Goal: Feedback & Contribution: Submit feedback/report problem

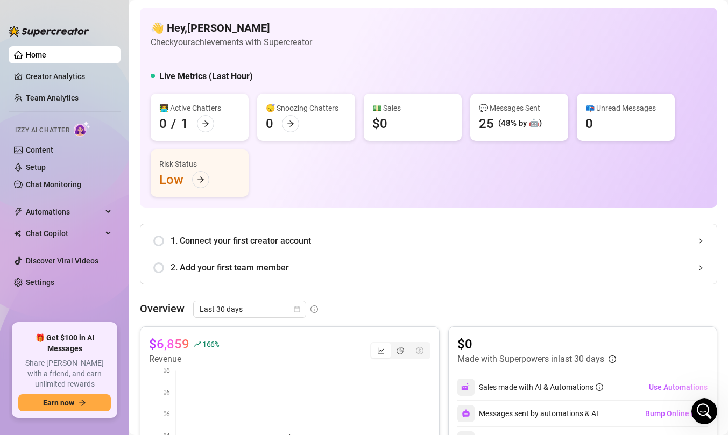
scroll to position [22, 0]
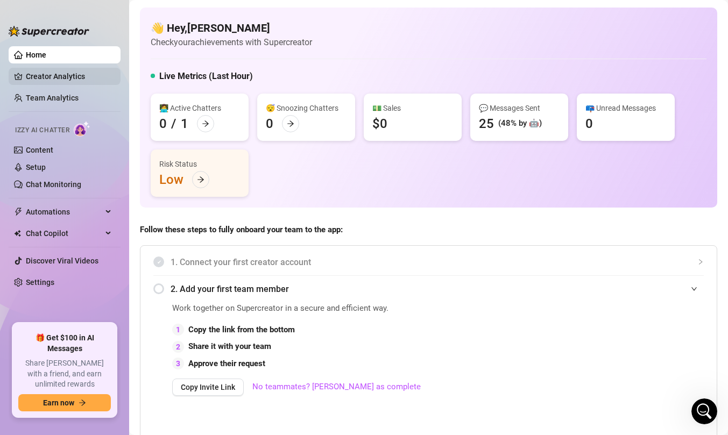
click at [96, 75] on link "Creator Analytics" at bounding box center [69, 76] width 86 height 17
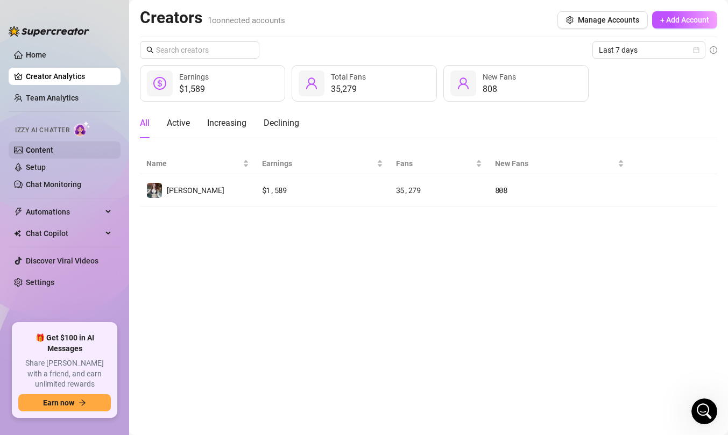
click at [53, 153] on link "Content" at bounding box center [39, 150] width 27 height 9
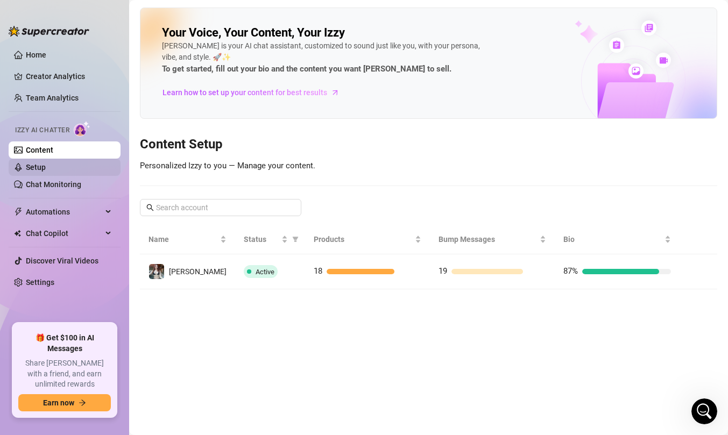
click at [46, 168] on link "Setup" at bounding box center [36, 167] width 20 height 9
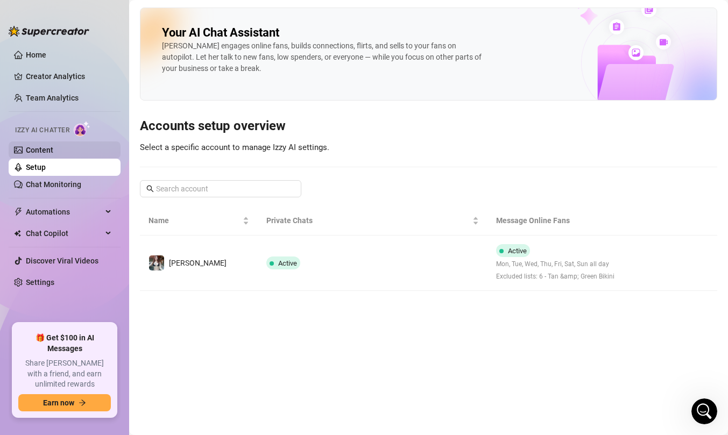
click at [53, 151] on link "Content" at bounding box center [39, 150] width 27 height 9
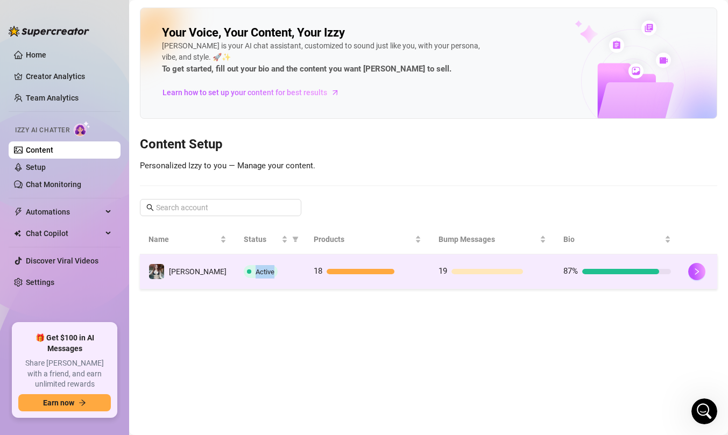
click at [289, 265] on td "Active" at bounding box center [270, 271] width 70 height 35
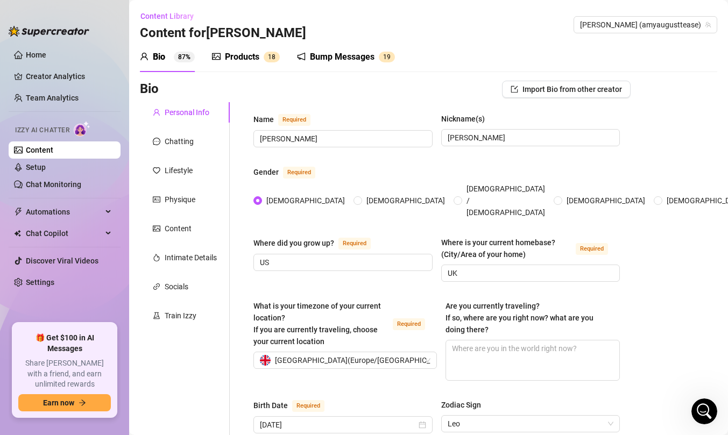
scroll to position [26, 0]
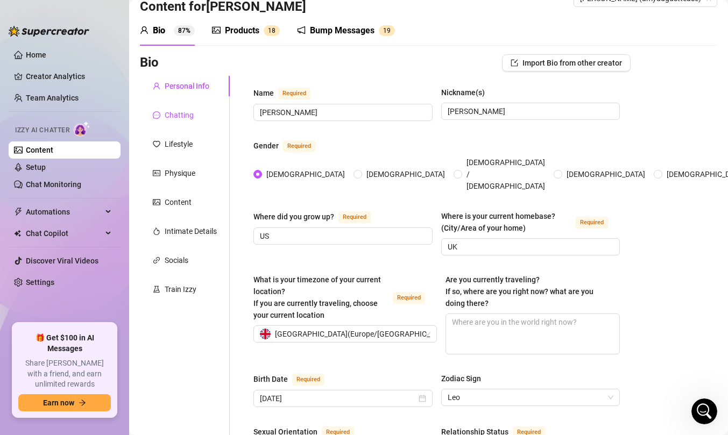
click at [189, 115] on div "Chatting" at bounding box center [179, 115] width 29 height 12
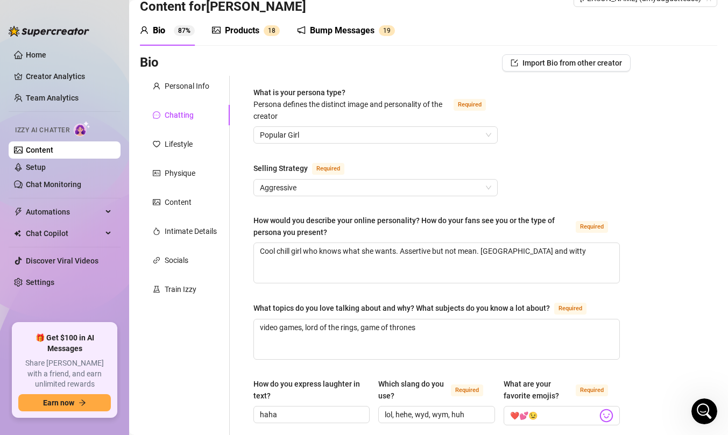
scroll to position [136, 0]
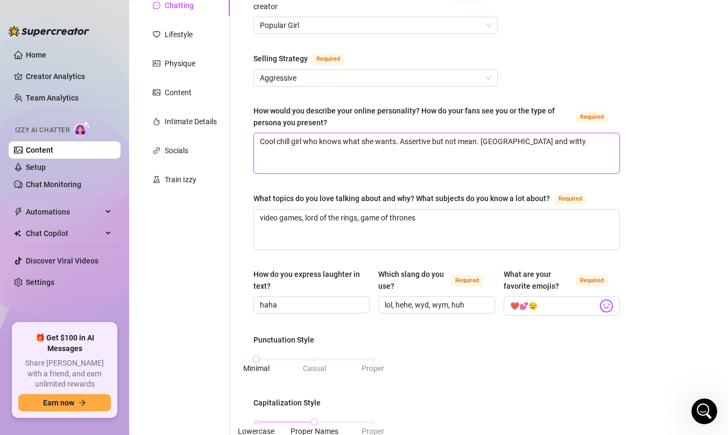
click at [557, 144] on textarea "Cool chill girl who knows what she wants. Assertive but not mean. [GEOGRAPHIC_D…" at bounding box center [436, 153] width 365 height 40
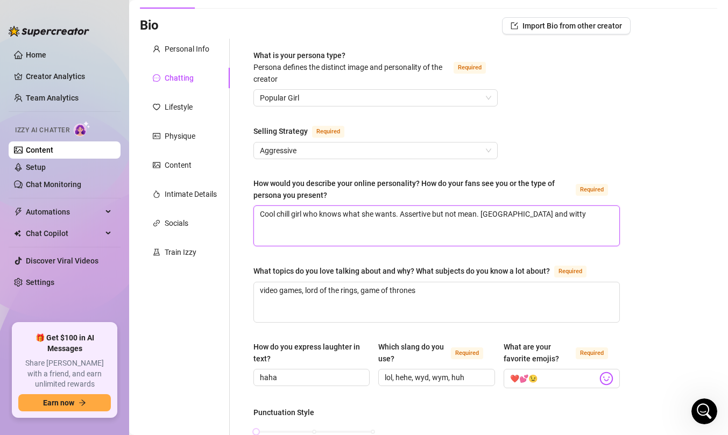
scroll to position [0, 0]
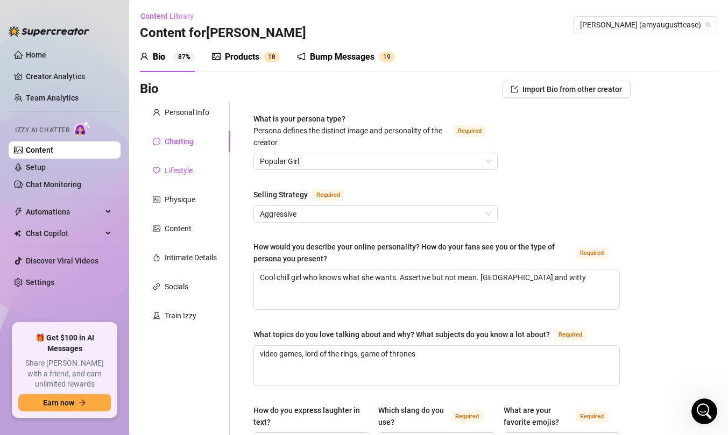
click at [188, 167] on div "Lifestyle" at bounding box center [179, 171] width 28 height 12
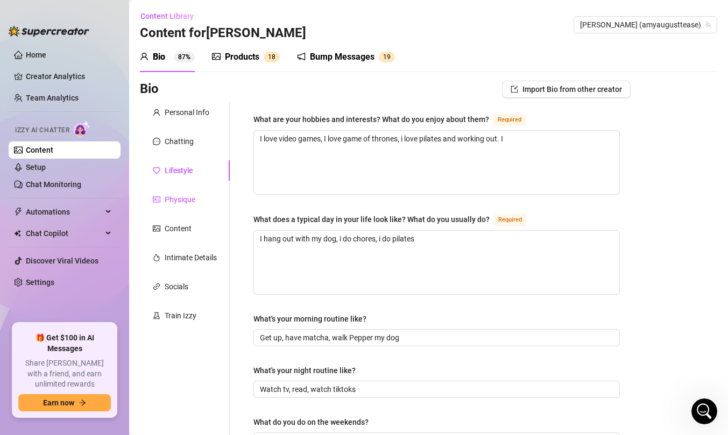
click at [189, 204] on div "Physique" at bounding box center [180, 200] width 31 height 12
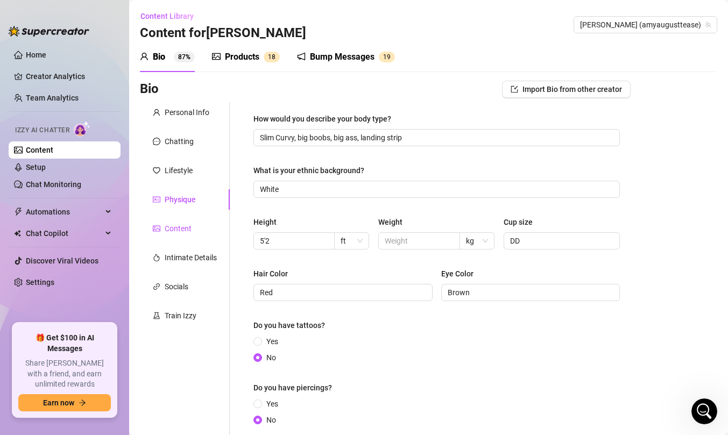
click at [190, 233] on div "Content" at bounding box center [178, 229] width 27 height 12
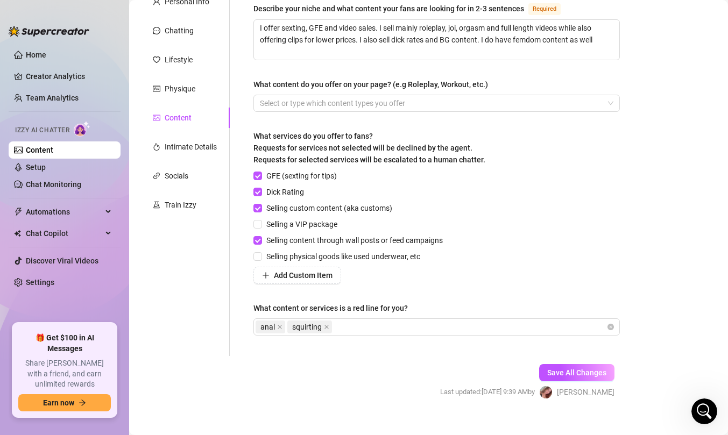
scroll to position [125, 0]
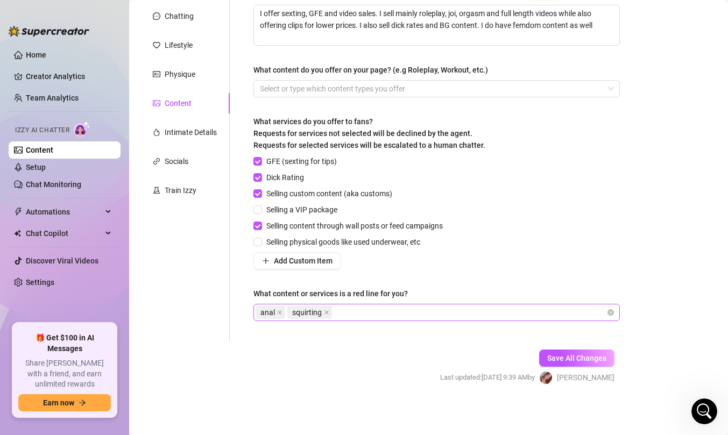
click at [374, 312] on div "anal squirting" at bounding box center [431, 312] width 351 height 15
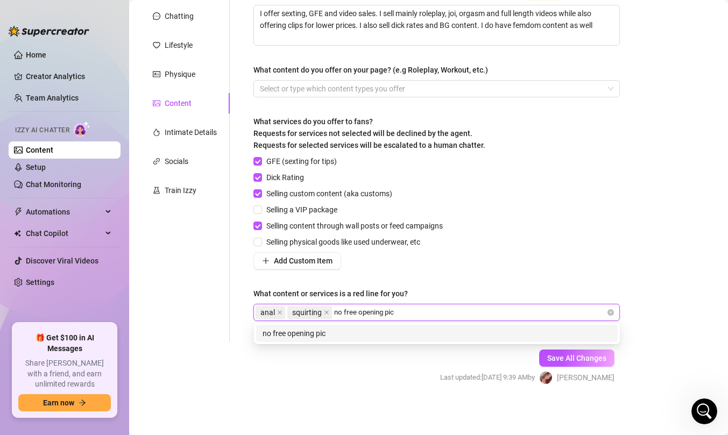
type input "no free opening pics"
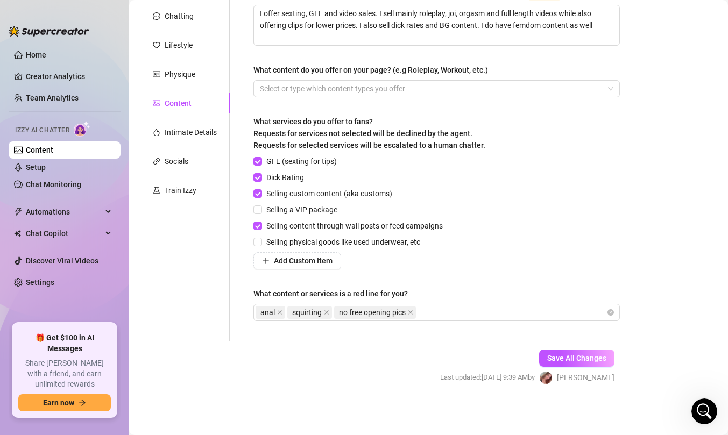
click at [495, 203] on div "GFE (sexting for tips) Dick Rating Selling custom content (aka customs) Selling…" at bounding box center [436, 212] width 366 height 114
click at [703, 412] on icon "Open Intercom Messenger" at bounding box center [703, 410] width 18 height 18
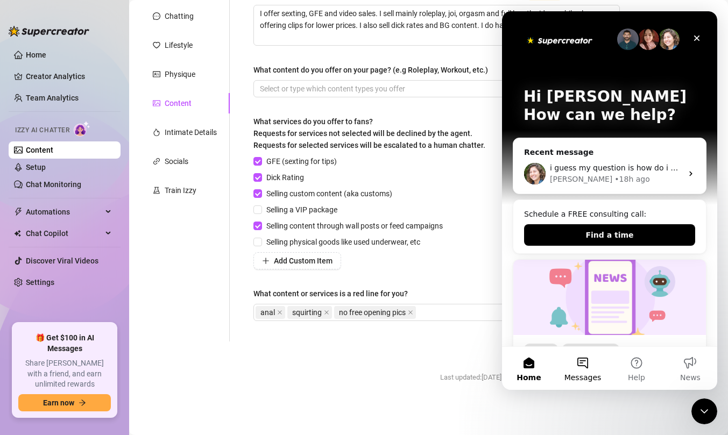
click at [592, 360] on button "Messages" at bounding box center [583, 368] width 54 height 43
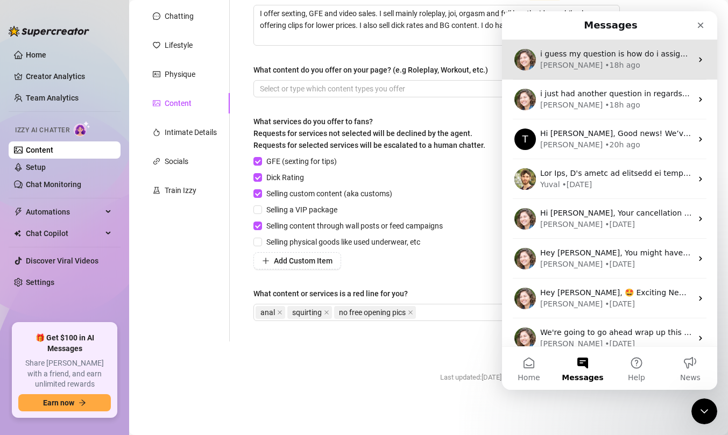
click at [608, 63] on div "[PERSON_NAME] • 18h ago" at bounding box center [616, 65] width 152 height 11
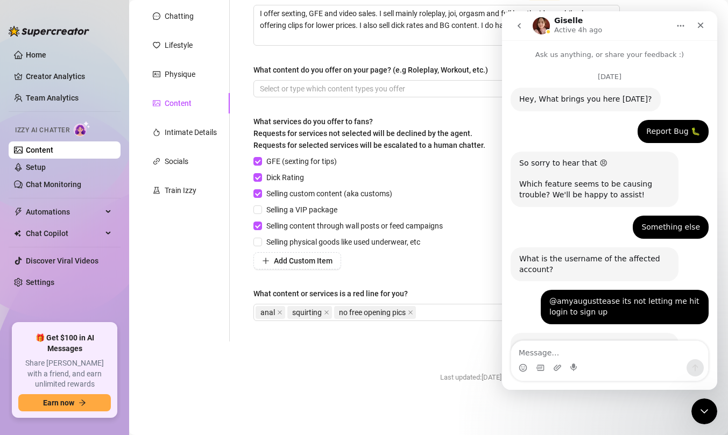
click at [521, 26] on icon "go back" at bounding box center [519, 26] width 9 height 9
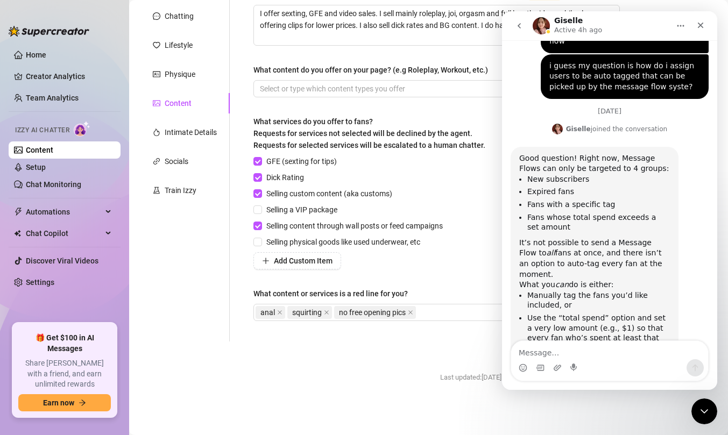
click at [593, 357] on textarea "Message…" at bounding box center [609, 350] width 197 height 18
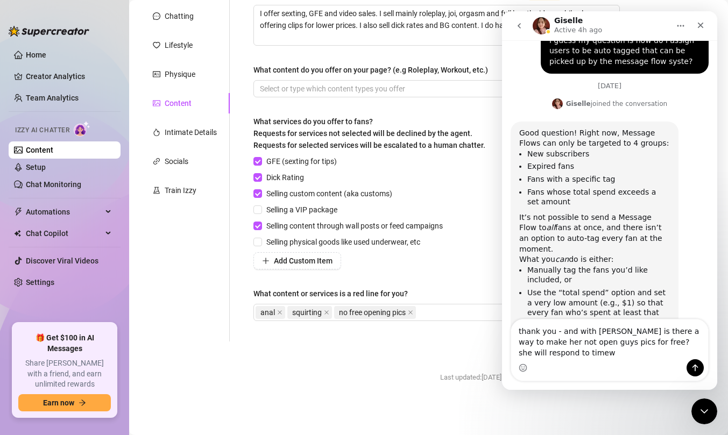
scroll to position [1031, 0]
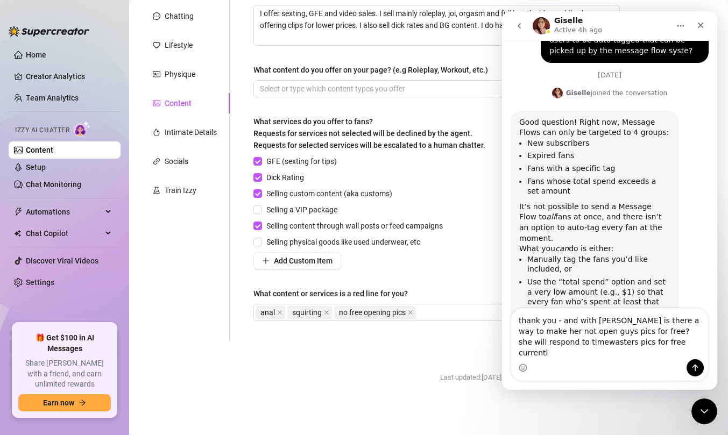
type textarea "thank you - and with [PERSON_NAME] is there a way to make her not open guys pic…"
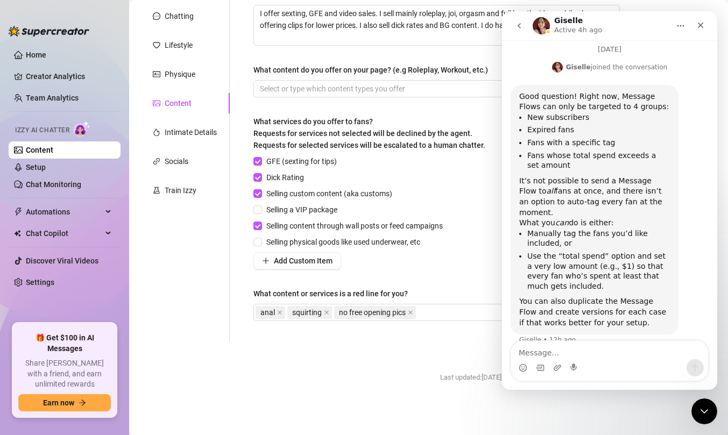
scroll to position [1073, 0]
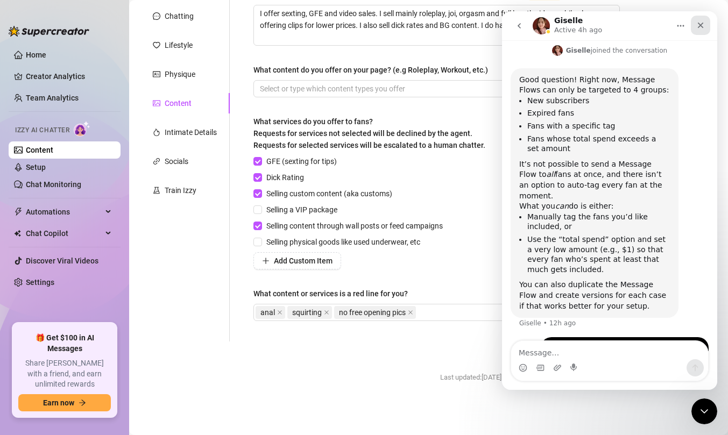
click at [696, 27] on icon "Close" at bounding box center [700, 25] width 9 height 9
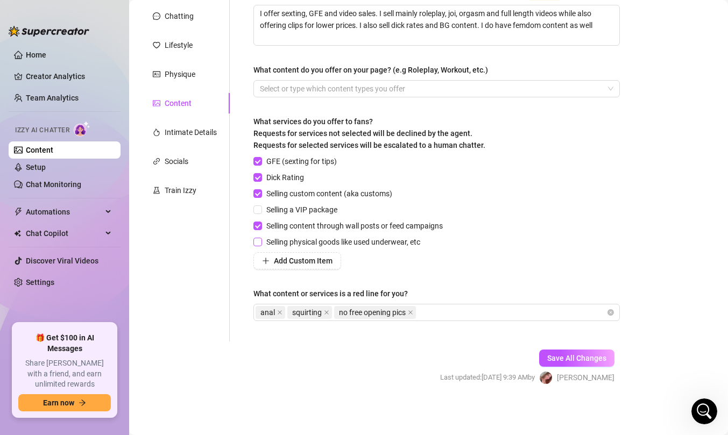
scroll to position [101, 0]
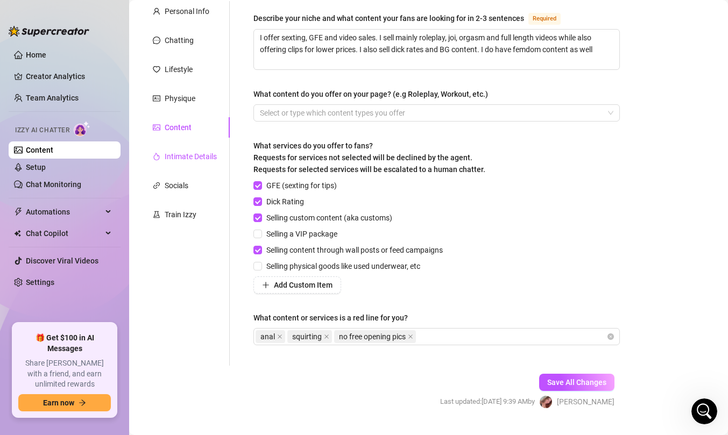
click at [198, 151] on div "Intimate Details" at bounding box center [191, 157] width 52 height 12
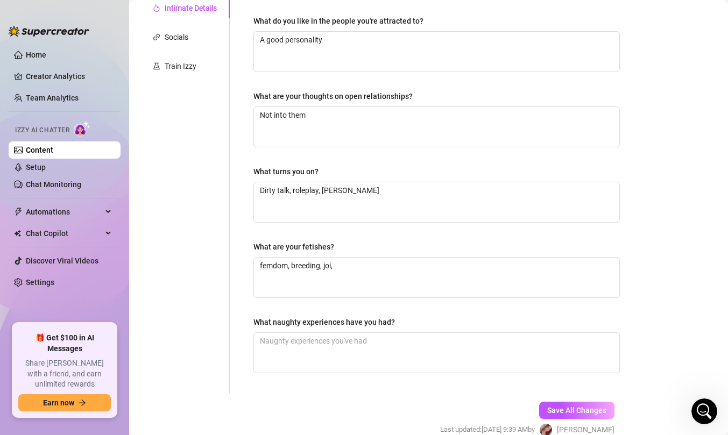
scroll to position [158, 0]
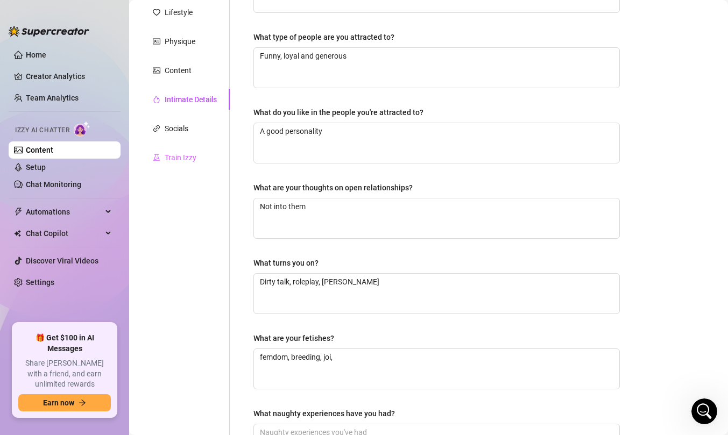
click at [196, 150] on div "Train Izzy" at bounding box center [185, 157] width 90 height 20
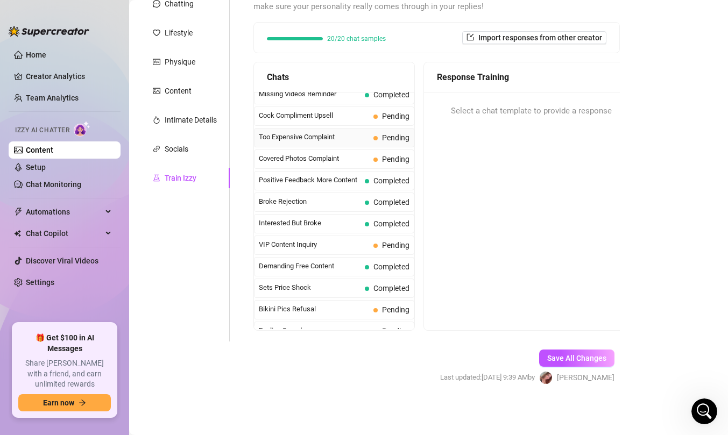
scroll to position [100, 0]
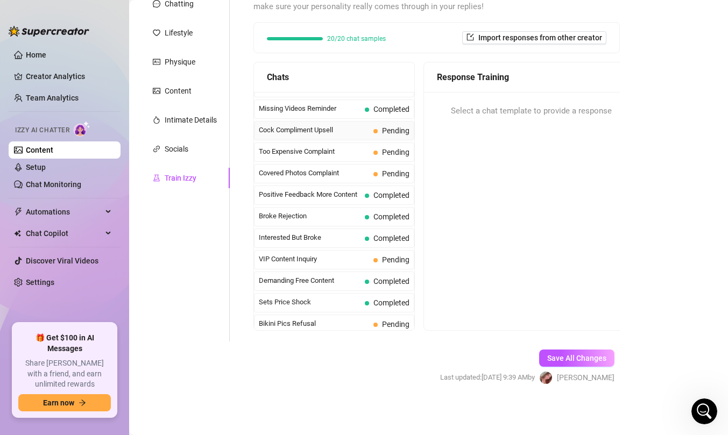
click at [354, 131] on span "Cock Compliment Upsell" at bounding box center [314, 130] width 110 height 11
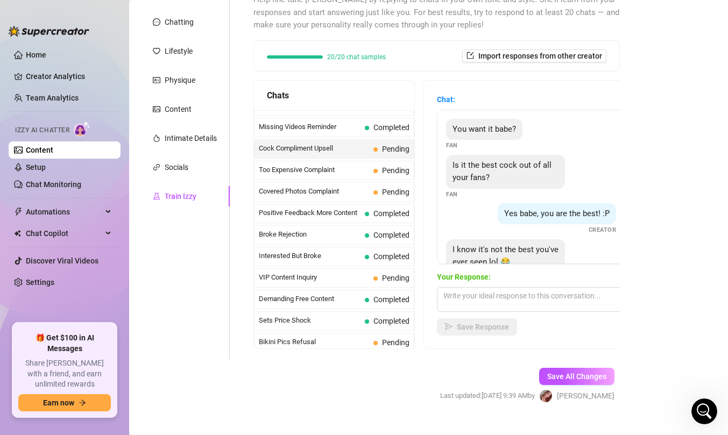
scroll to position [138, 0]
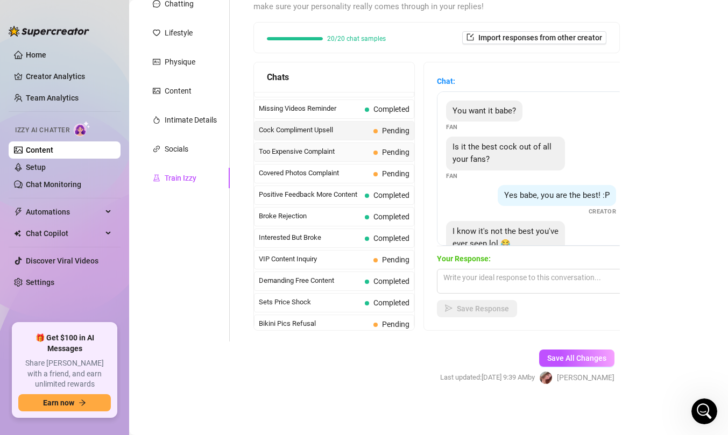
click at [326, 156] on span "Too Expensive Complaint" at bounding box center [314, 151] width 110 height 11
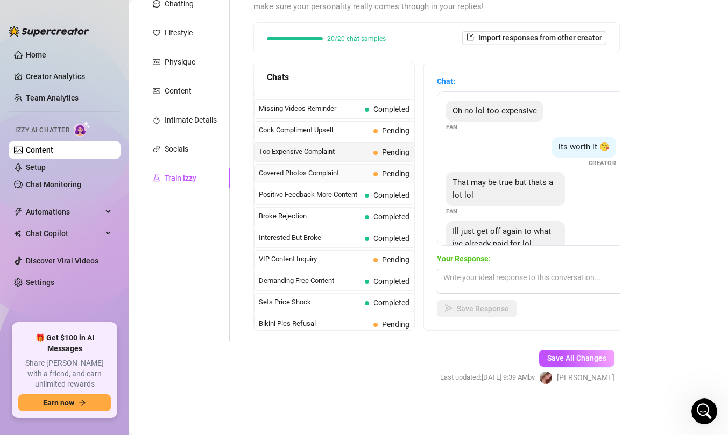
click at [329, 175] on span "Covered Photos Complaint" at bounding box center [314, 173] width 110 height 11
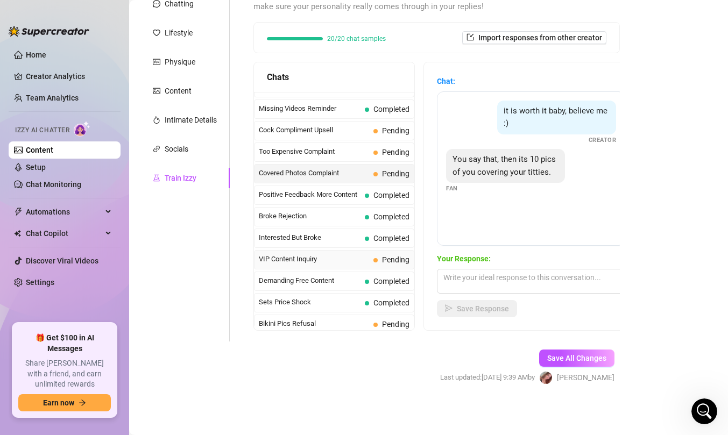
click at [311, 264] on span "VIP Content Inquiry" at bounding box center [314, 259] width 110 height 11
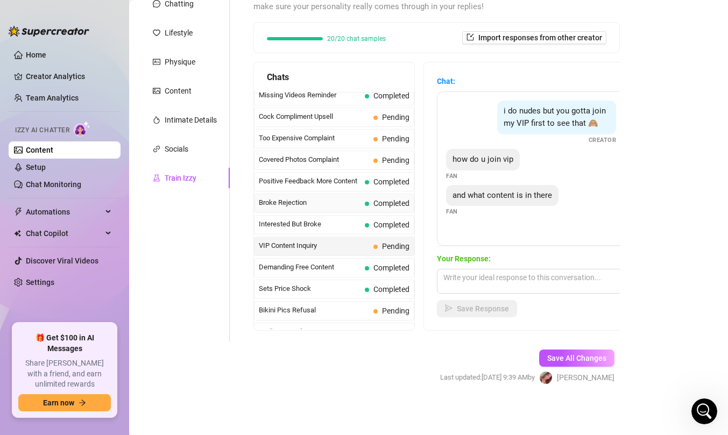
scroll to position [116, 0]
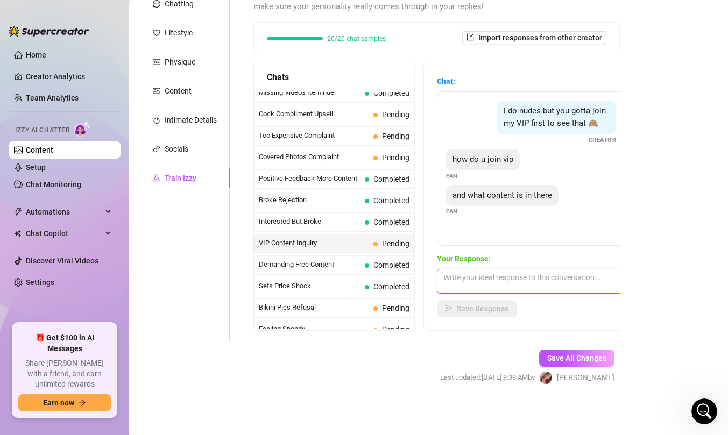
click at [501, 284] on textarea at bounding box center [531, 281] width 188 height 25
type textarea "i"
type textarea "m"
type textarea "you click this to join @amyaugust and i post nudes daily on the feed there :)"
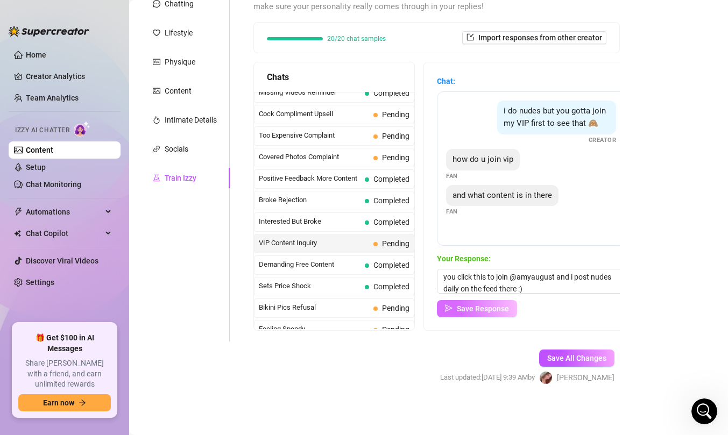
click at [493, 308] on span "Save Response" at bounding box center [483, 309] width 52 height 9
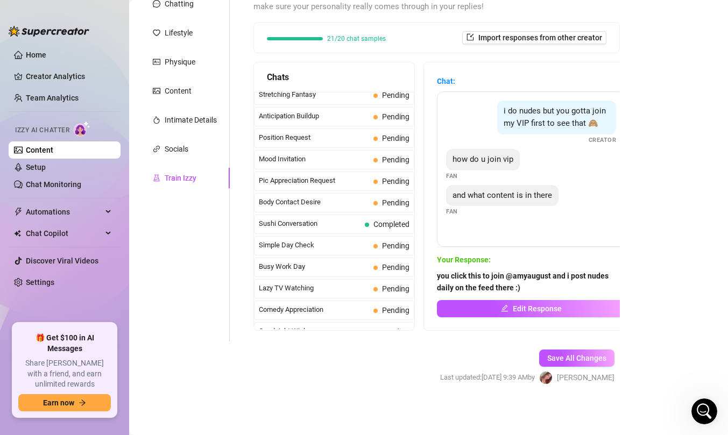
scroll to position [569, 0]
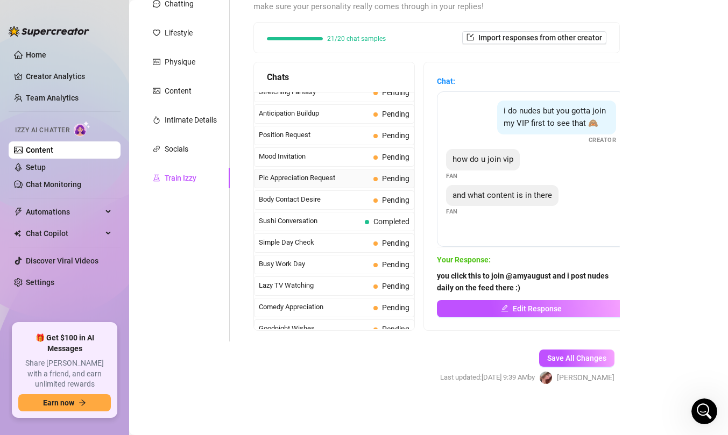
click at [346, 180] on span "Pic Appreciation Request" at bounding box center [314, 178] width 110 height 11
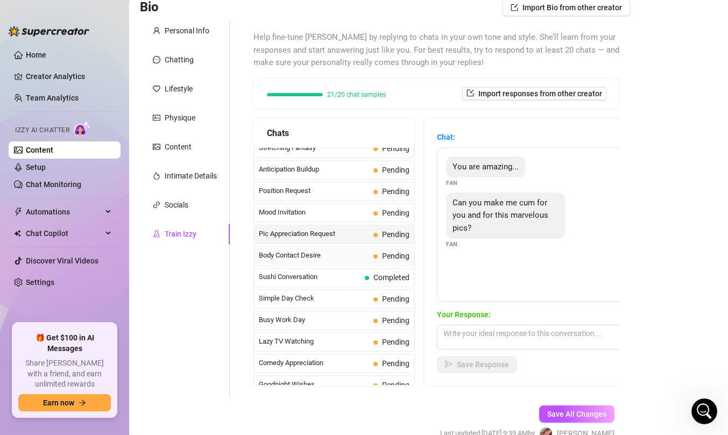
scroll to position [73, 0]
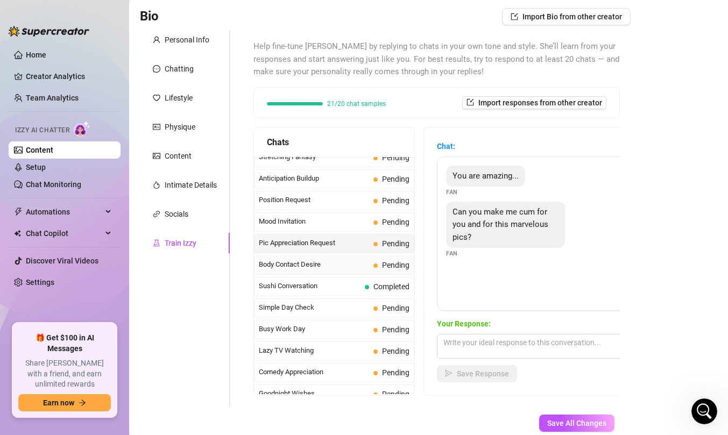
click at [326, 268] on span "Body Contact Desire" at bounding box center [314, 264] width 110 height 11
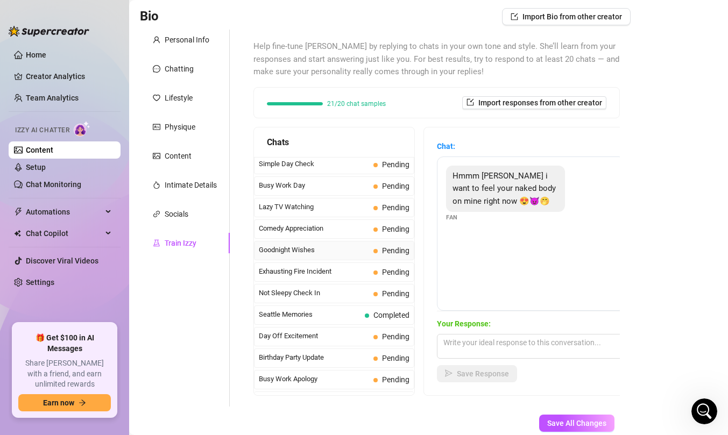
scroll to position [796, 0]
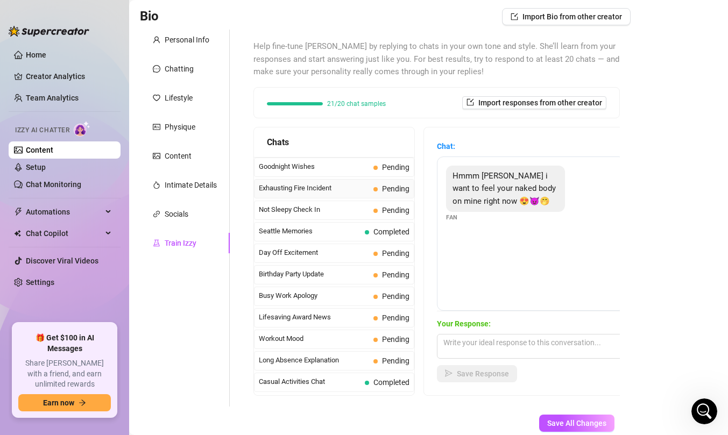
click at [351, 193] on span "Exhausting Fire Incident" at bounding box center [314, 188] width 110 height 11
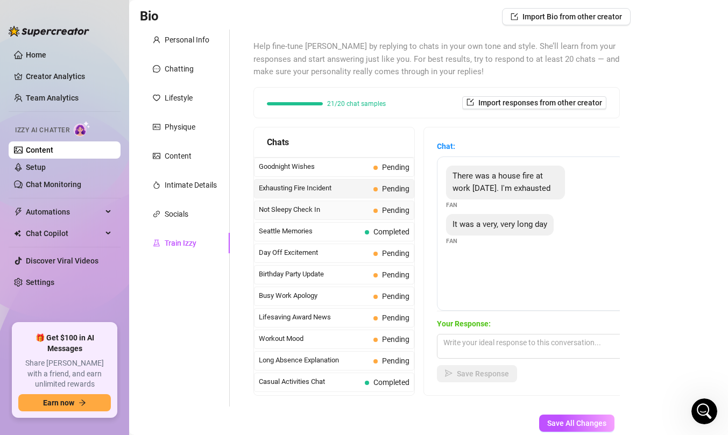
click at [350, 210] on span "Not Sleepy Check In" at bounding box center [314, 209] width 110 height 11
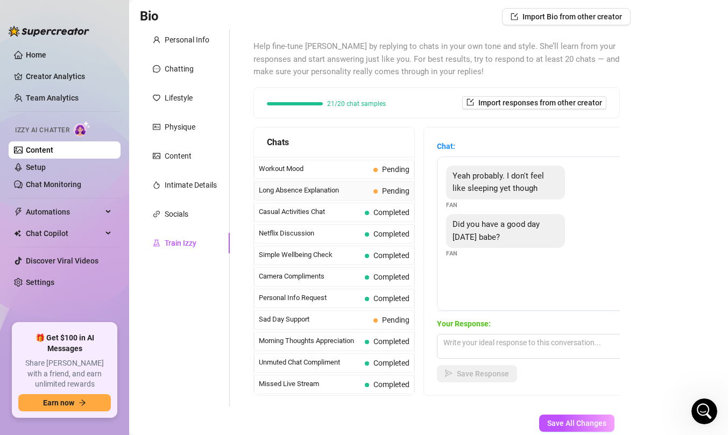
scroll to position [87, 0]
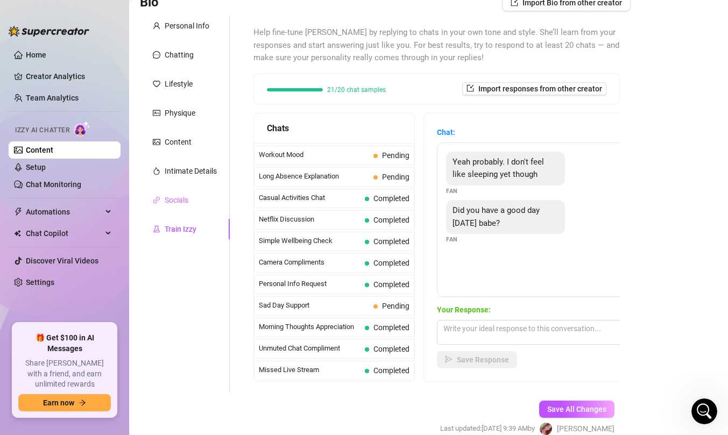
click at [196, 198] on div "Socials" at bounding box center [185, 200] width 90 height 20
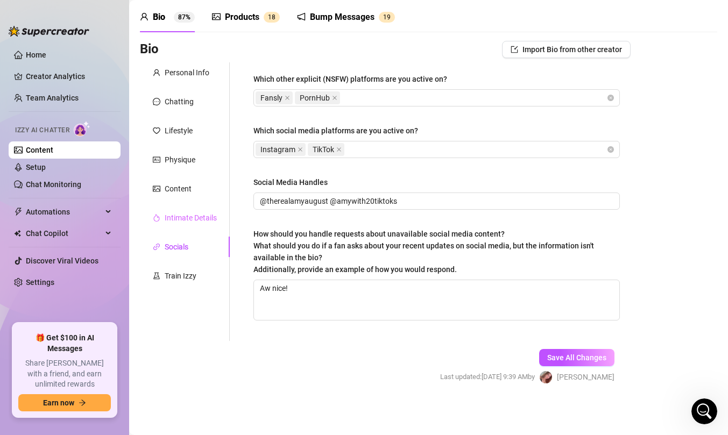
click at [188, 225] on div "Intimate Details" at bounding box center [185, 218] width 90 height 20
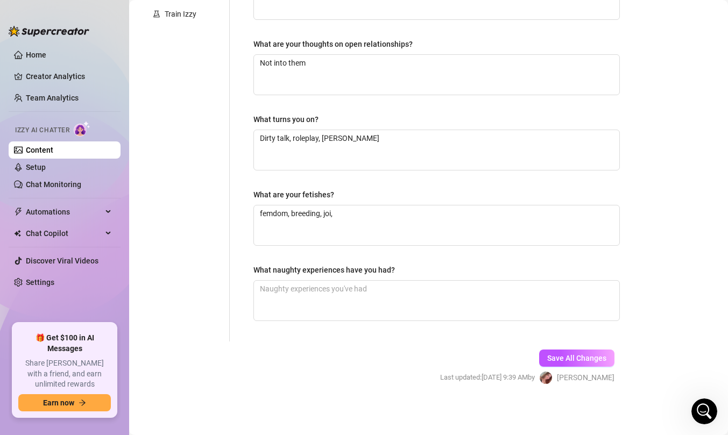
scroll to position [0, 0]
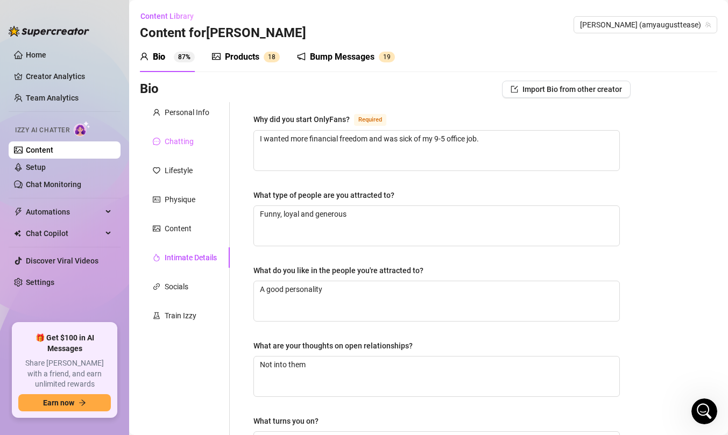
click at [193, 134] on div "Chatting" at bounding box center [185, 141] width 90 height 20
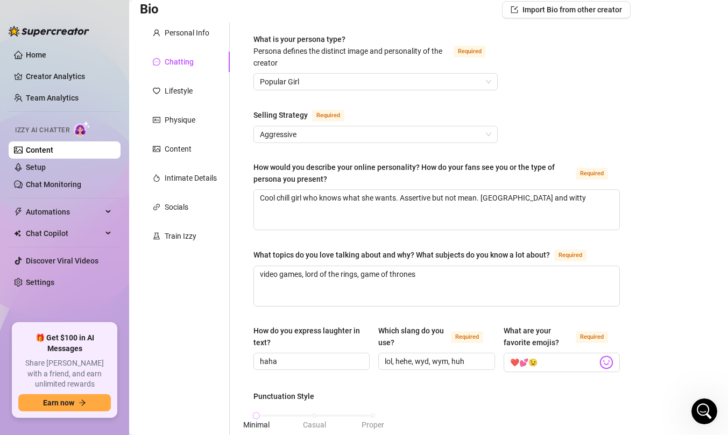
scroll to position [80, 0]
click at [573, 202] on textarea "Cool chill girl who knows what she wants. Assertive but not mean. [GEOGRAPHIC_D…" at bounding box center [436, 209] width 365 height 40
type textarea "Cool chill girl who knows what she wants. Assertive but not mean. [GEOGRAPHIC_D…"
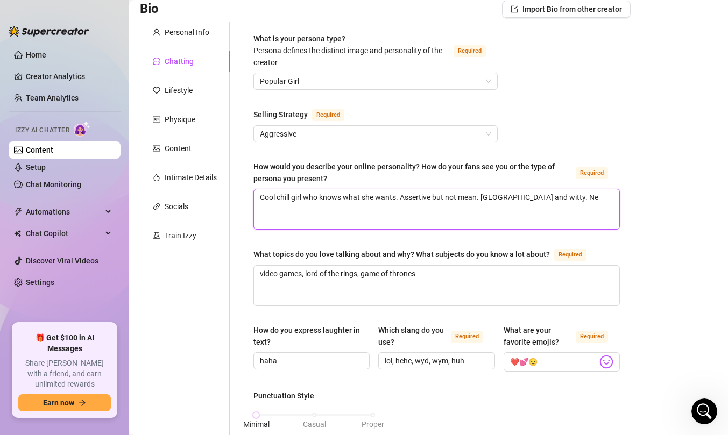
type textarea "Cool chill girl who knows what she wants. Assertive but not mean. [GEOGRAPHIC_D…"
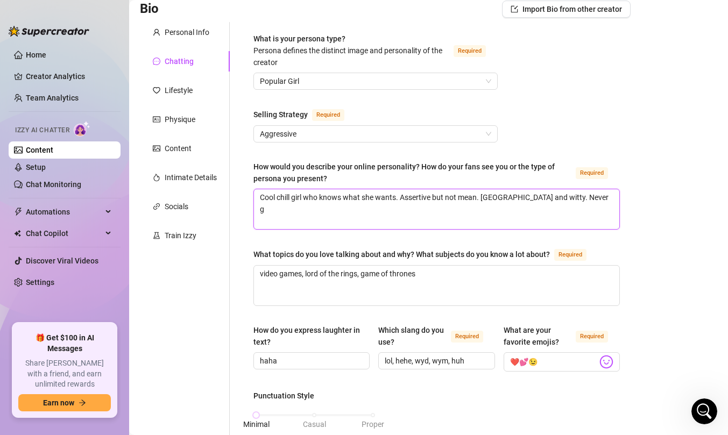
type textarea "Cool chill girl who knows what she wants. Assertive but not mean. [GEOGRAPHIC_D…"
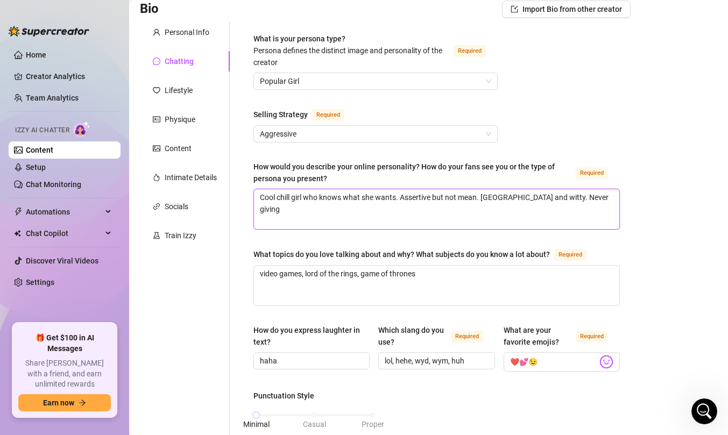
type textarea "Cool chill girl who knows what she wants. Assertive but not mean. [GEOGRAPHIC_D…"
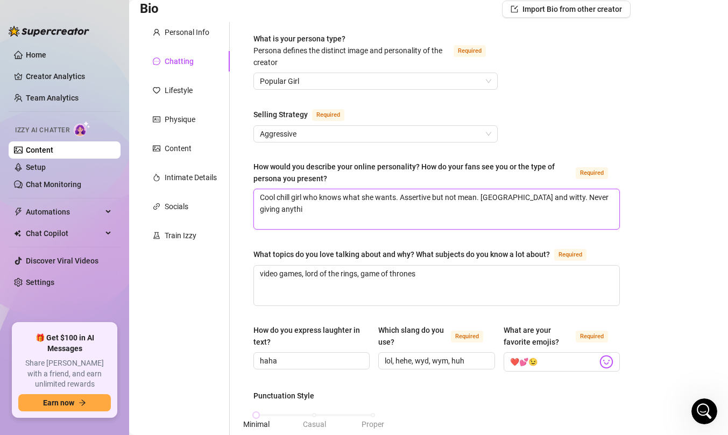
type textarea "Cool chill girl who knows what she wants. Assertive but not mean. [GEOGRAPHIC_D…"
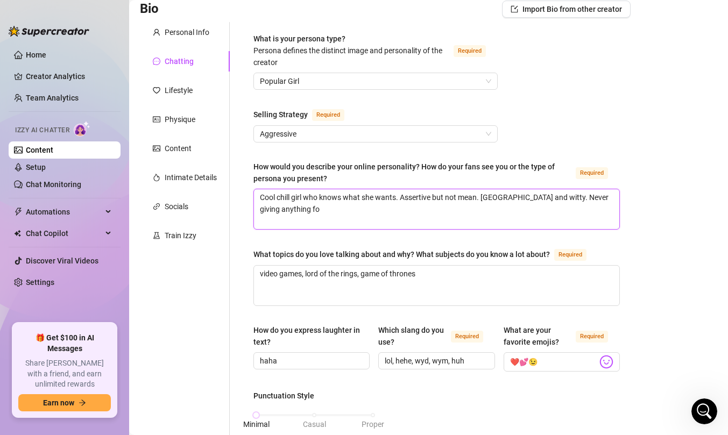
type textarea "Cool chill girl who knows what she wants. Assertive but not mean. [GEOGRAPHIC_D…"
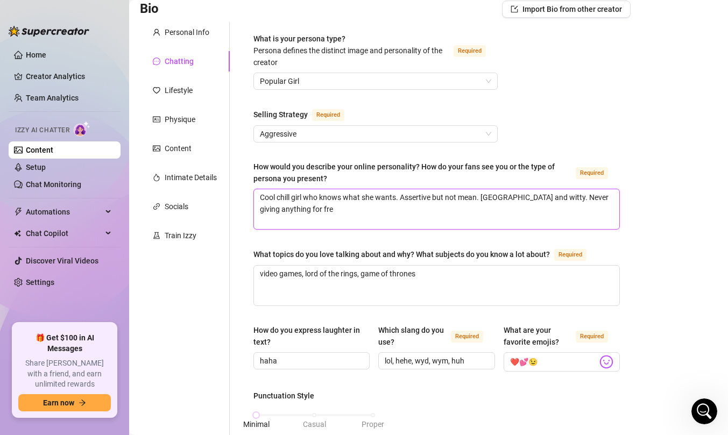
type textarea "Cool chill girl who knows what she wants. Assertive but not mean. [GEOGRAPHIC_D…"
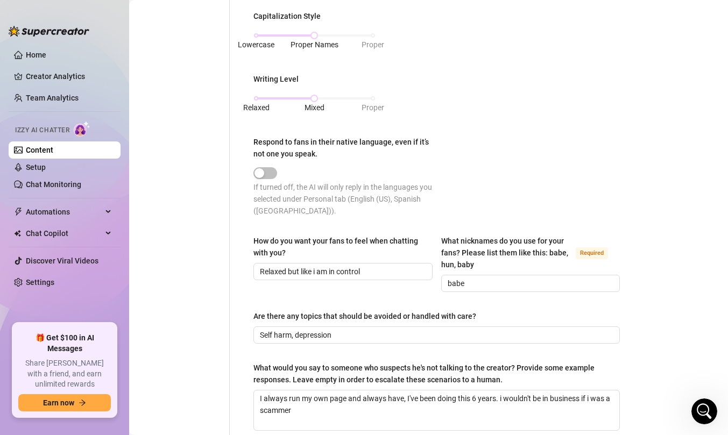
scroll to position [632, 0]
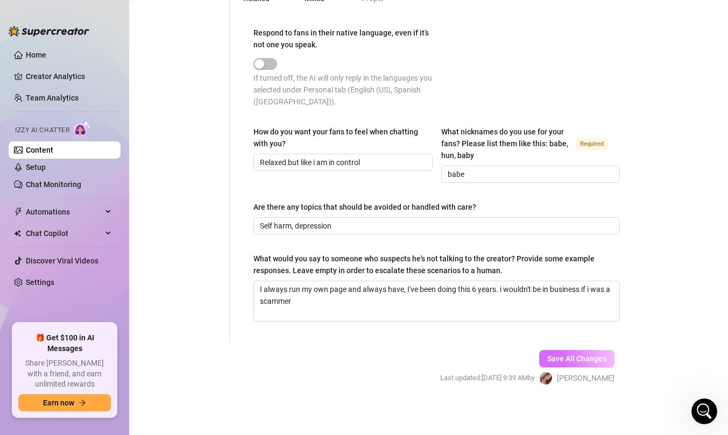
type textarea "Cool chill girl who knows what she wants. Assertive but not mean. [GEOGRAPHIC_D…"
click at [592, 360] on span "Save All Changes" at bounding box center [576, 359] width 59 height 9
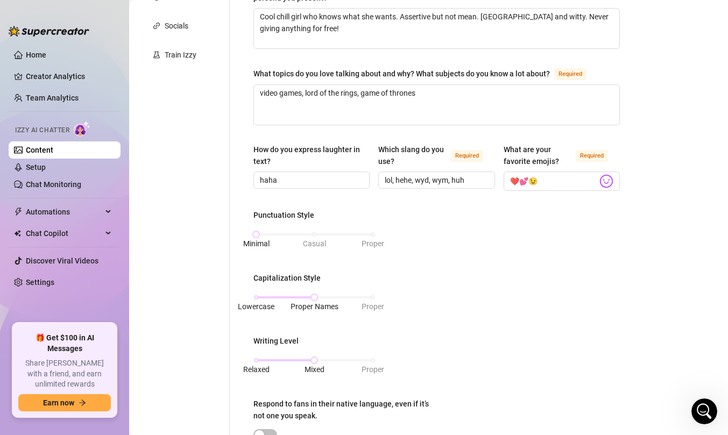
scroll to position [102, 0]
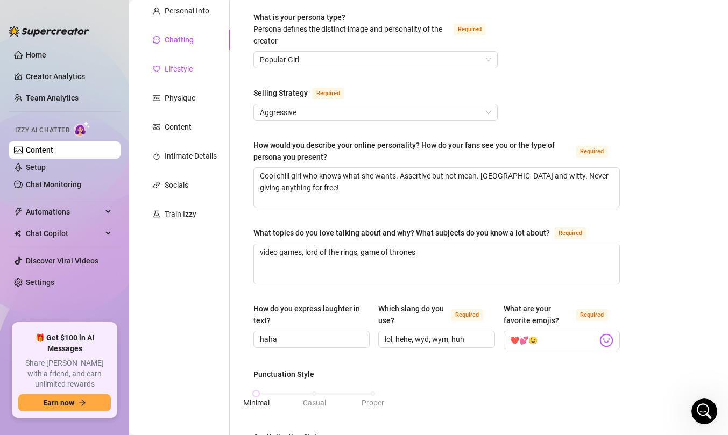
click at [176, 74] on div "Lifestyle" at bounding box center [179, 69] width 28 height 12
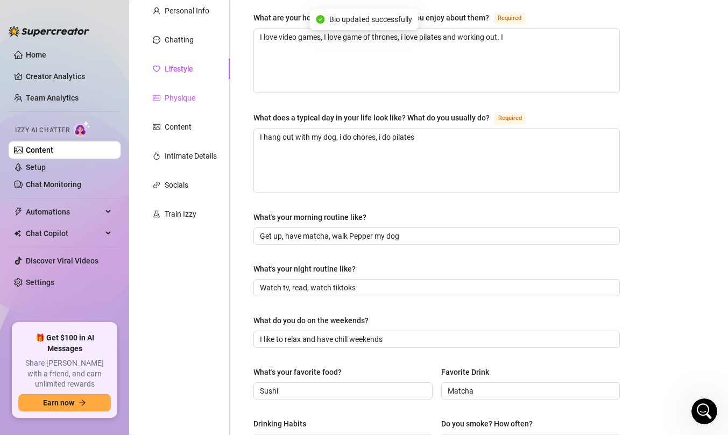
click at [182, 97] on div "Physique" at bounding box center [180, 98] width 31 height 12
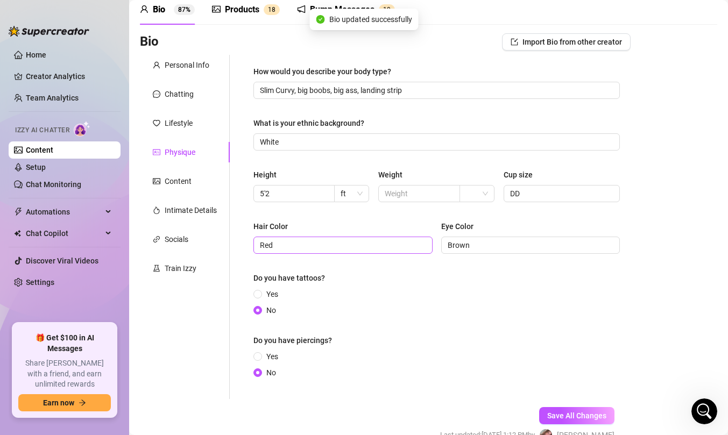
scroll to position [0, 0]
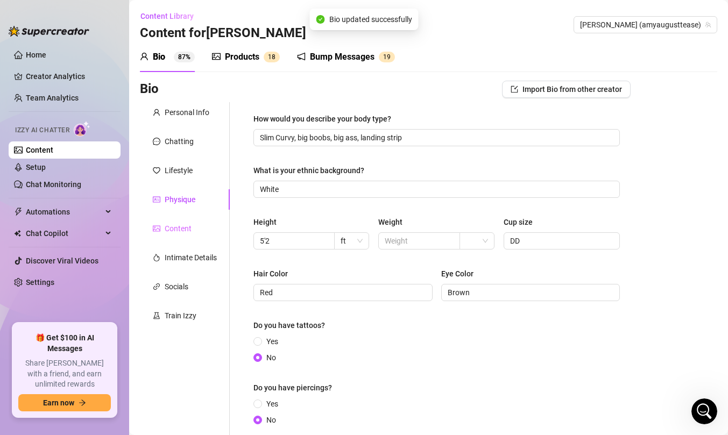
click at [188, 238] on div "Content" at bounding box center [185, 228] width 90 height 20
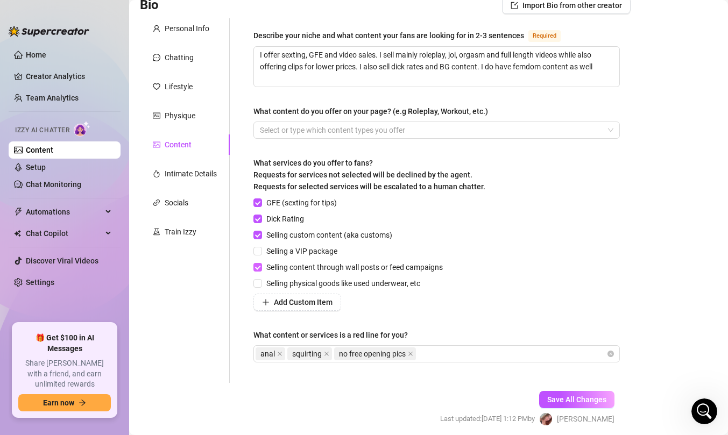
scroll to position [125, 0]
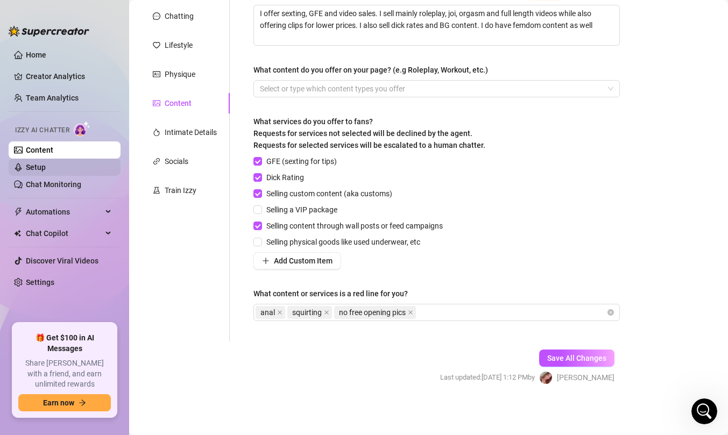
click at [46, 163] on link "Setup" at bounding box center [36, 167] width 20 height 9
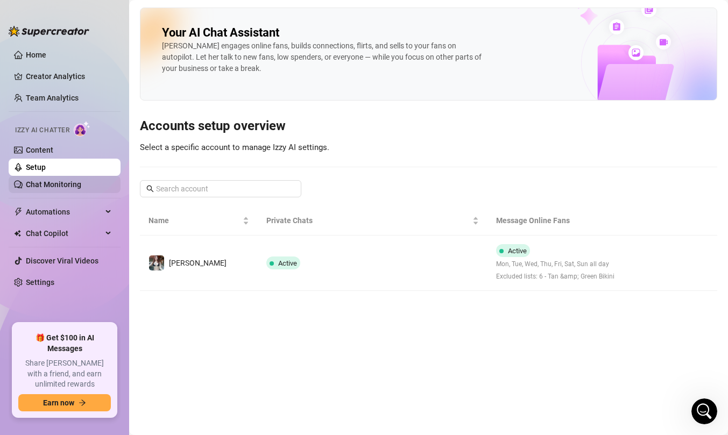
click at [81, 180] on link "Chat Monitoring" at bounding box center [53, 184] width 55 height 9
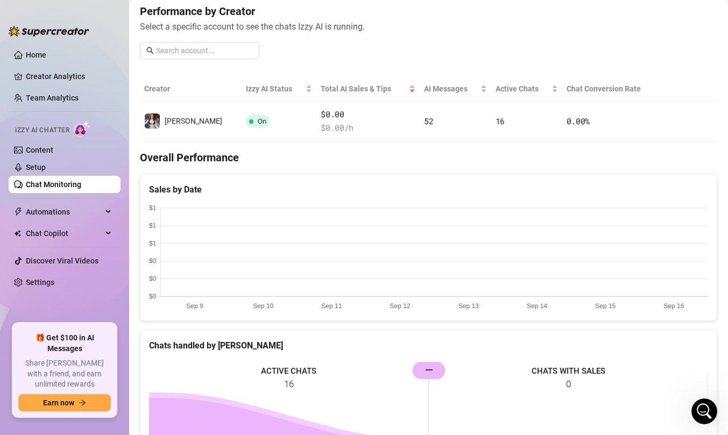
scroll to position [331, 0]
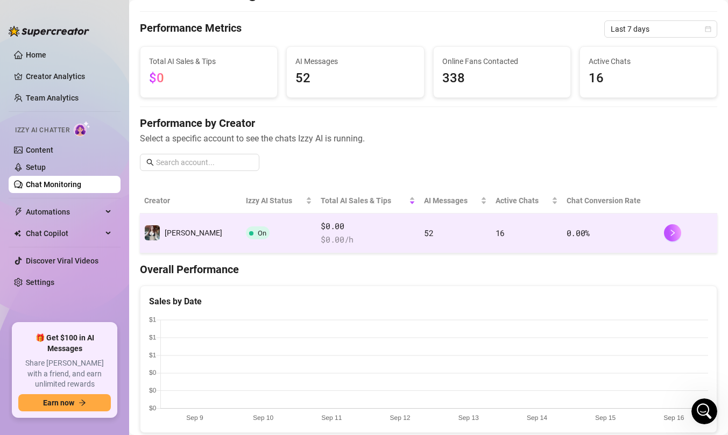
click at [269, 238] on td "On" at bounding box center [279, 234] width 75 height 40
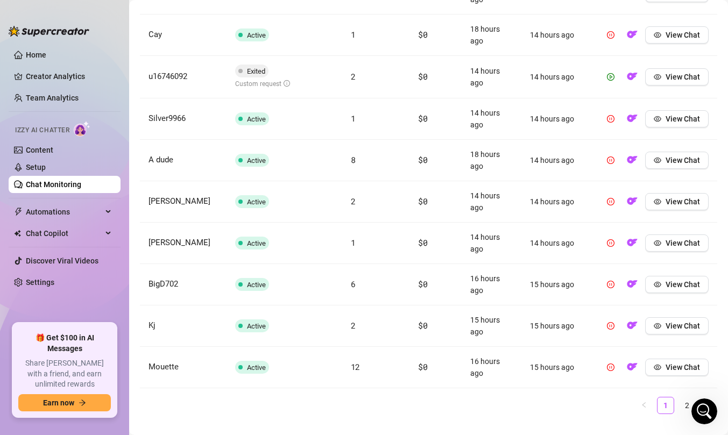
scroll to position [490, 0]
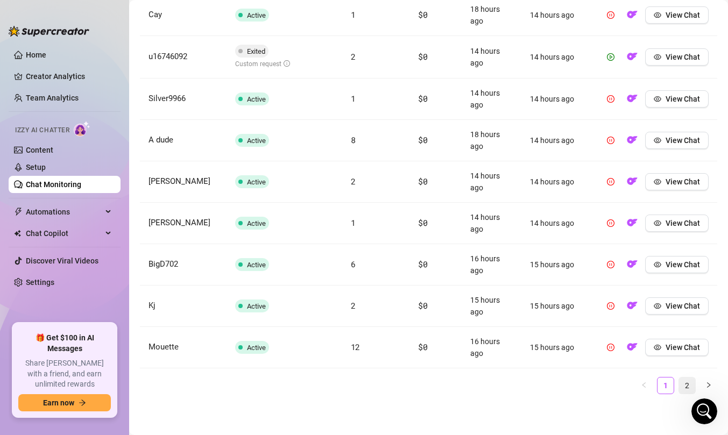
click at [682, 385] on link "2" at bounding box center [687, 386] width 16 height 16
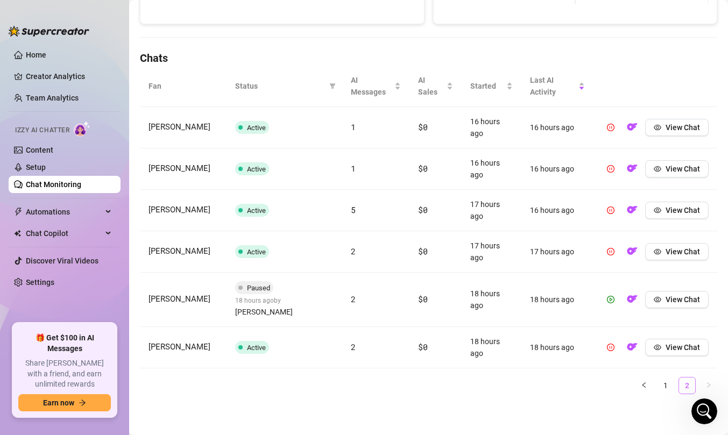
scroll to position [323, 0]
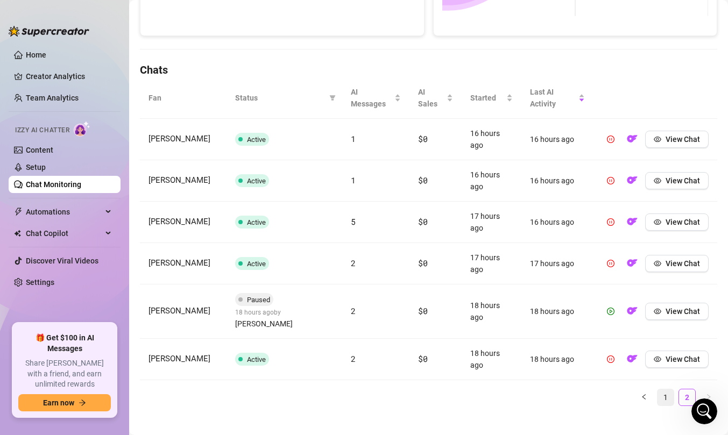
click at [670, 390] on link "1" at bounding box center [665, 398] width 16 height 16
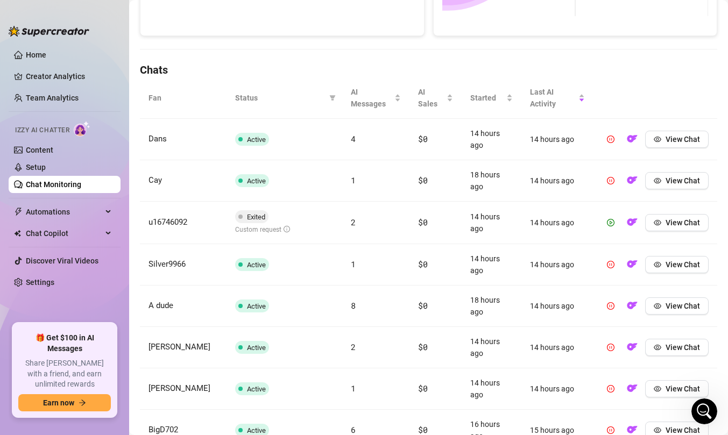
scroll to position [0, 0]
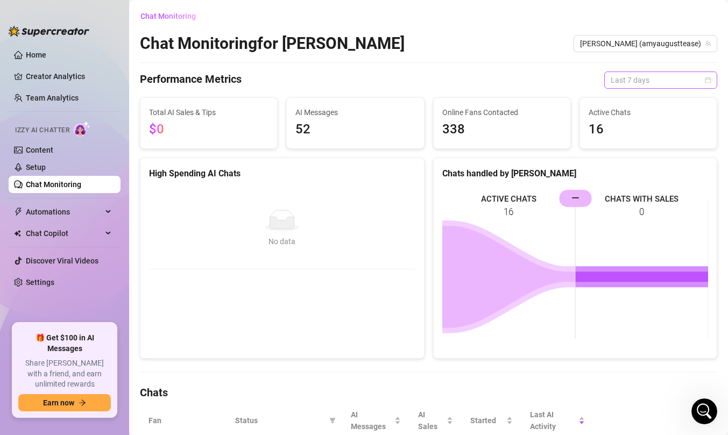
click at [645, 82] on span "Last 7 days" at bounding box center [661, 80] width 100 height 16
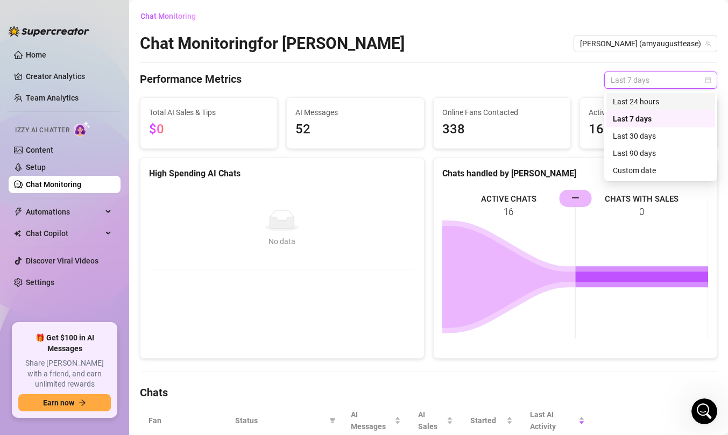
click at [648, 105] on div "Last 24 hours" at bounding box center [661, 102] width 96 height 12
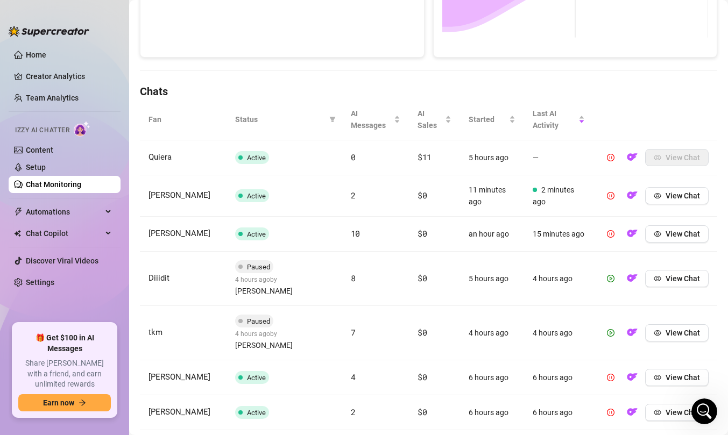
scroll to position [302, 0]
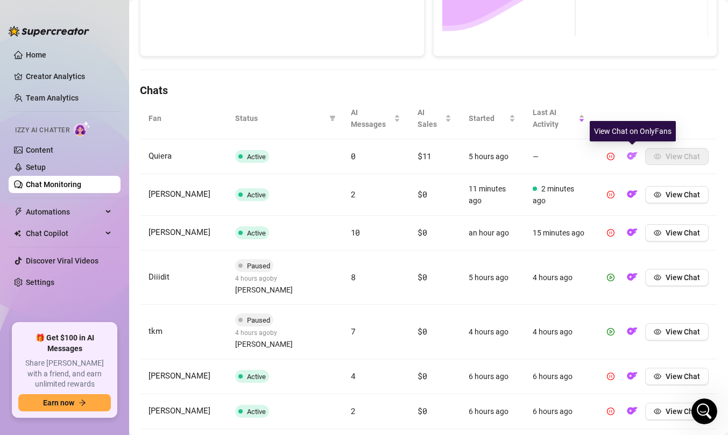
click at [629, 157] on img "button" at bounding box center [632, 156] width 11 height 11
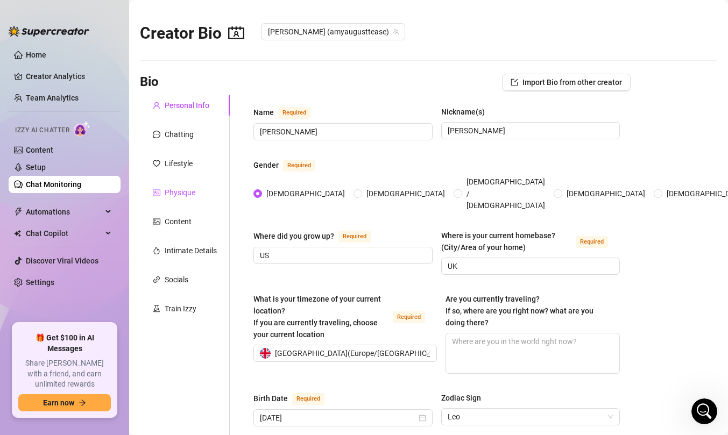
click at [186, 190] on div "Physique" at bounding box center [180, 193] width 31 height 12
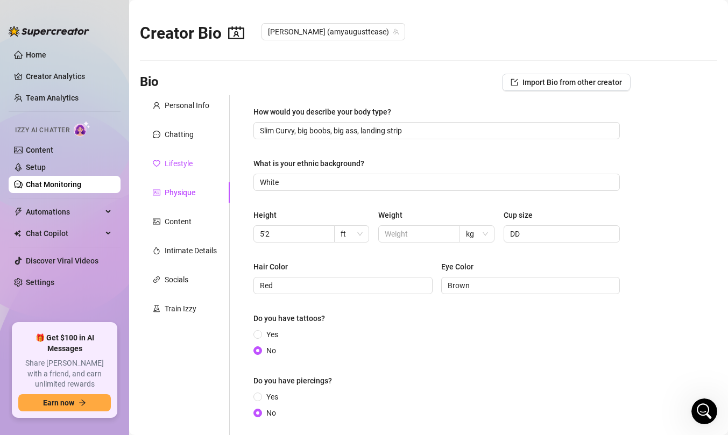
click at [180, 165] on div "Lifestyle" at bounding box center [179, 164] width 28 height 12
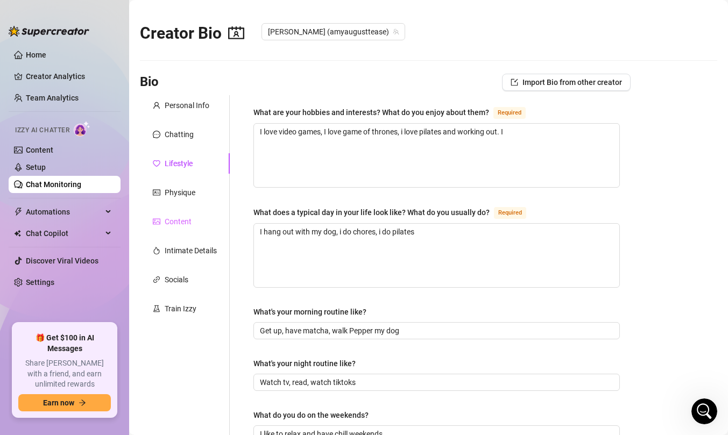
click at [181, 228] on div "Content" at bounding box center [185, 221] width 90 height 20
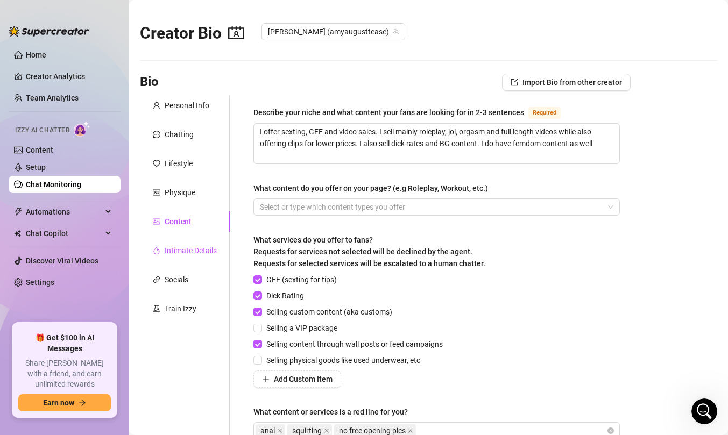
click at [182, 253] on div "Intimate Details" at bounding box center [191, 251] width 52 height 12
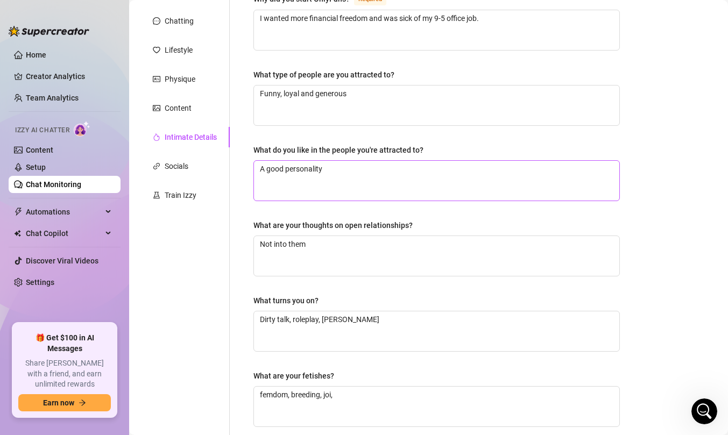
scroll to position [115, 0]
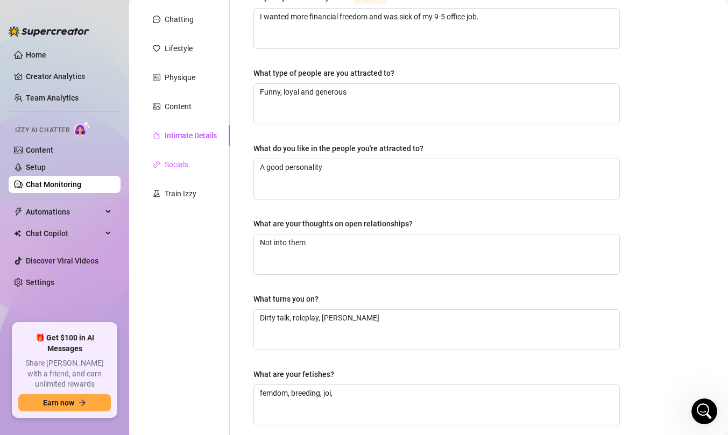
click at [199, 165] on div "Socials" at bounding box center [185, 164] width 90 height 20
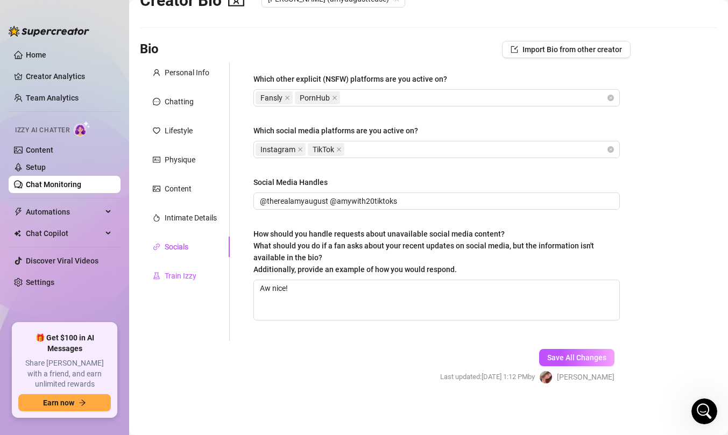
click at [188, 273] on div "Train Izzy" at bounding box center [181, 276] width 32 height 12
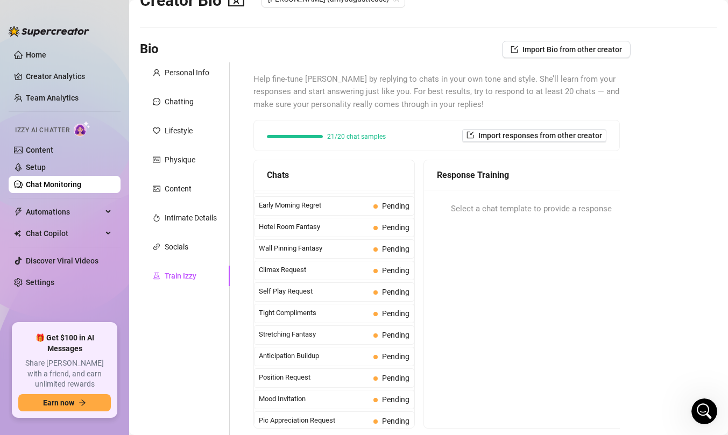
scroll to position [498, 0]
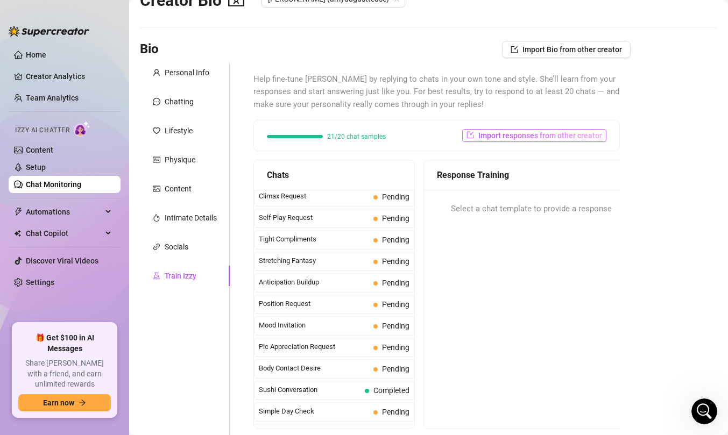
click at [497, 132] on span "Import responses from other creator" at bounding box center [540, 135] width 124 height 9
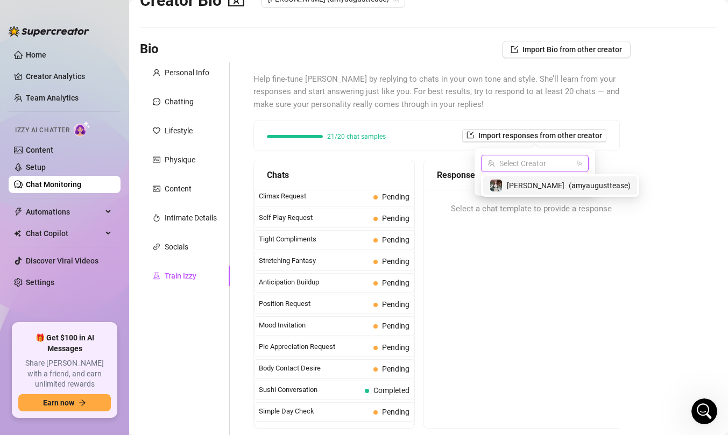
click at [508, 167] on input "search" at bounding box center [529, 163] width 85 height 16
click at [520, 184] on span "[PERSON_NAME]" at bounding box center [536, 186] width 58 height 12
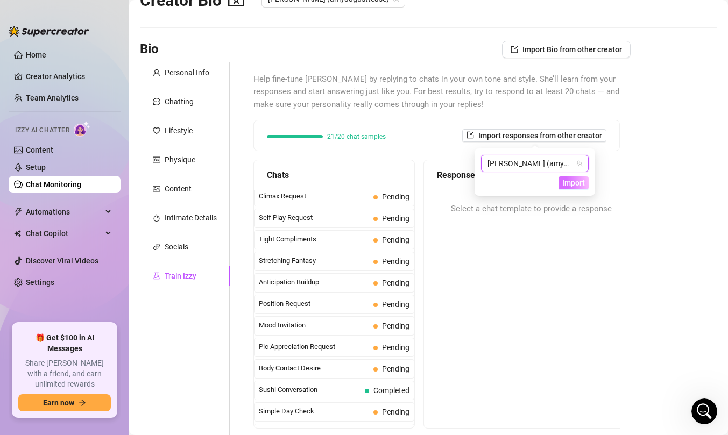
click at [579, 182] on span "Import" at bounding box center [573, 183] width 23 height 9
click at [412, 161] on div "Chats" at bounding box center [334, 175] width 160 height 30
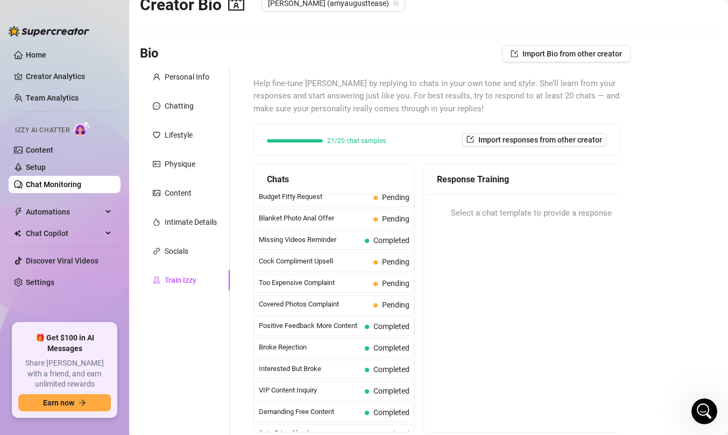
scroll to position [29, 0]
click at [335, 265] on span "Cock Compliment Upsell" at bounding box center [314, 261] width 110 height 11
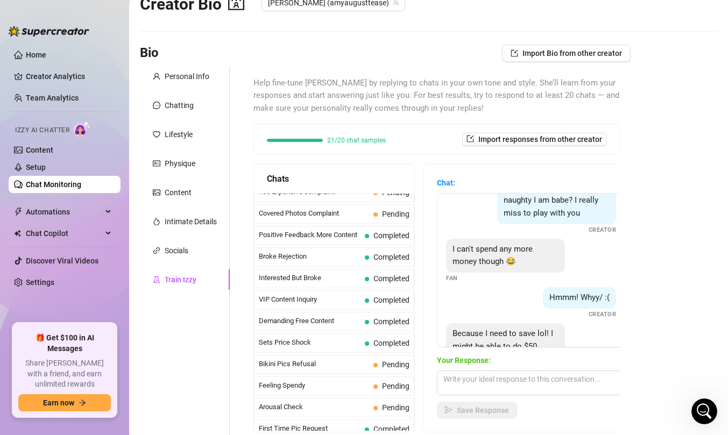
scroll to position [325, 0]
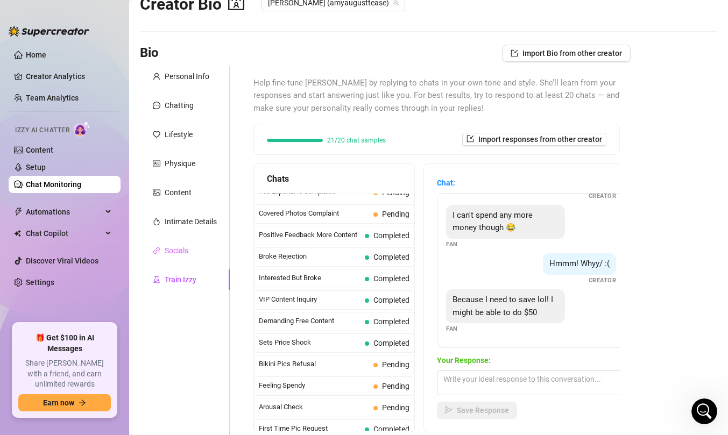
click at [196, 253] on div "Socials" at bounding box center [185, 250] width 90 height 20
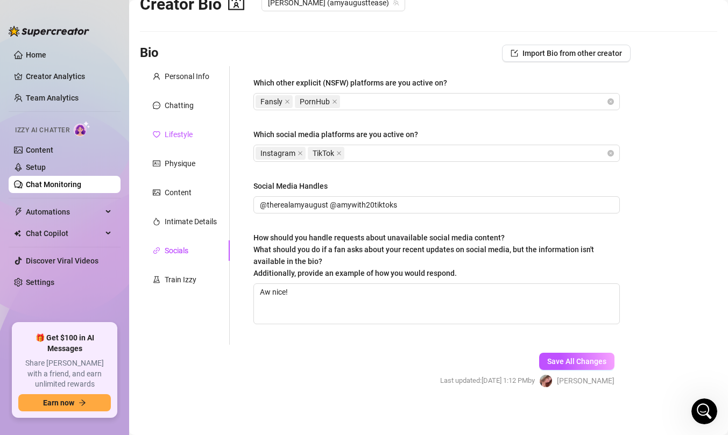
click at [176, 137] on div "Lifestyle" at bounding box center [179, 135] width 28 height 12
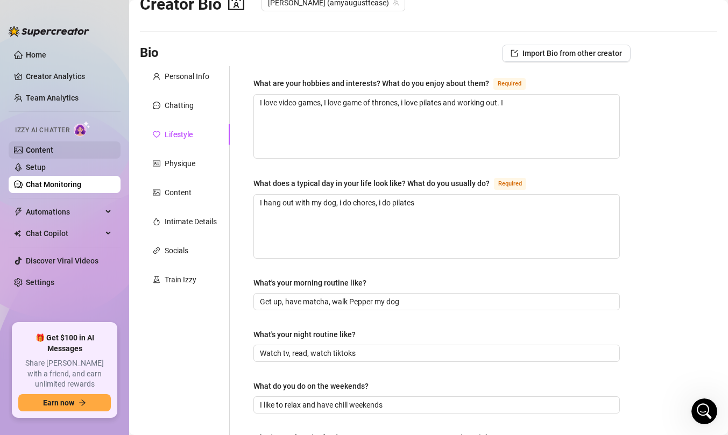
click at [53, 152] on link "Content" at bounding box center [39, 150] width 27 height 9
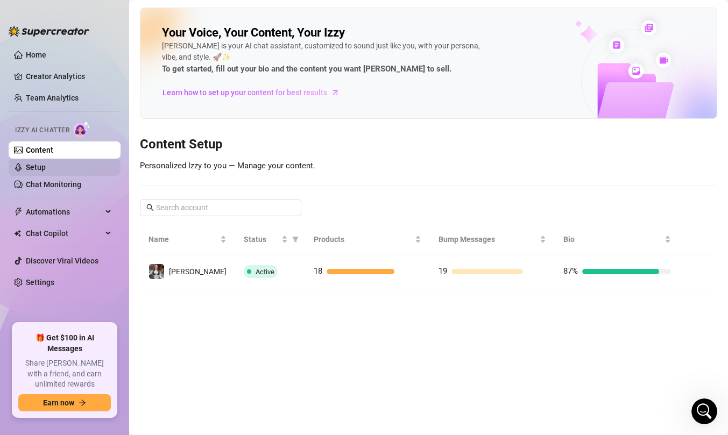
click at [46, 168] on link "Setup" at bounding box center [36, 167] width 20 height 9
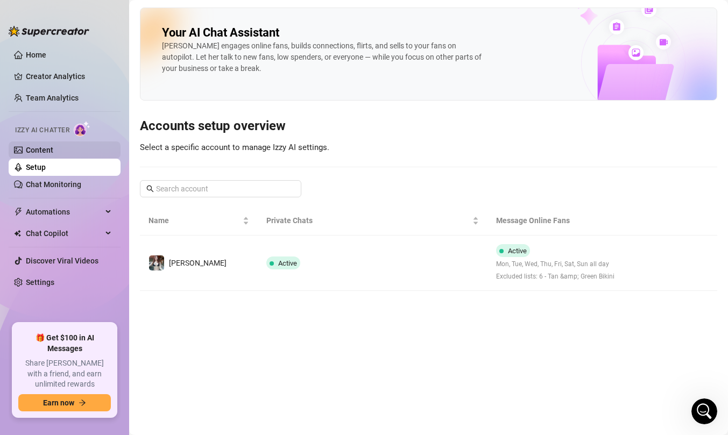
click at [53, 154] on link "Content" at bounding box center [39, 150] width 27 height 9
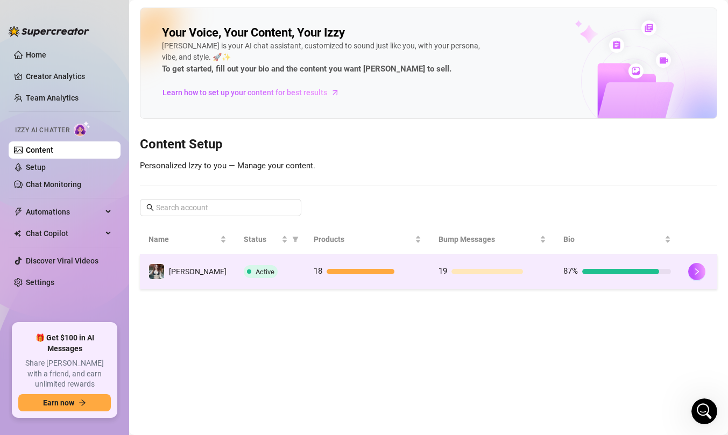
click at [285, 267] on div "Active" at bounding box center [270, 271] width 53 height 13
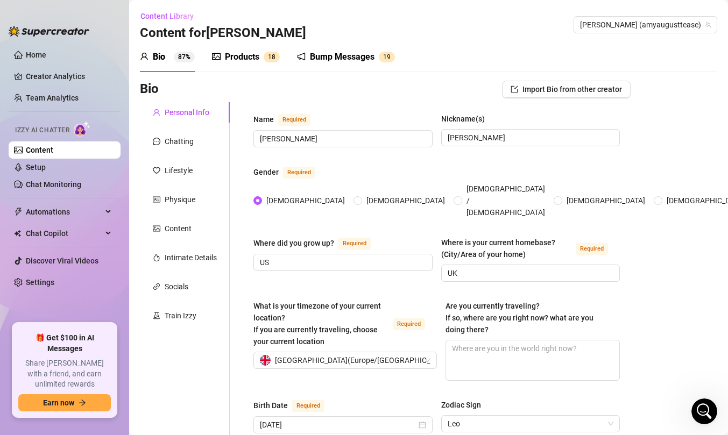
click at [254, 59] on div "Products" at bounding box center [242, 57] width 34 height 13
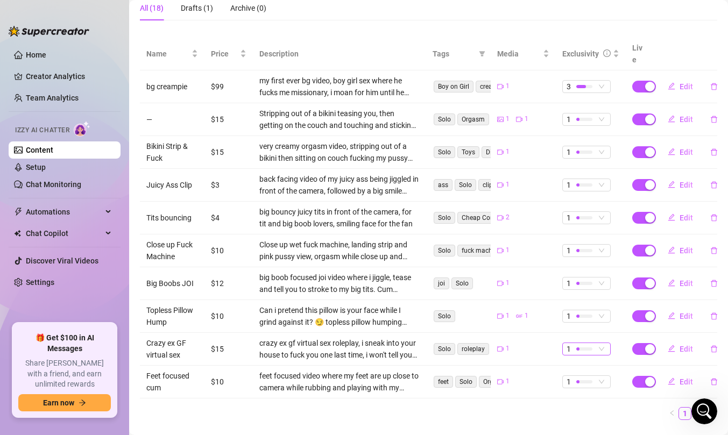
scroll to position [197, 0]
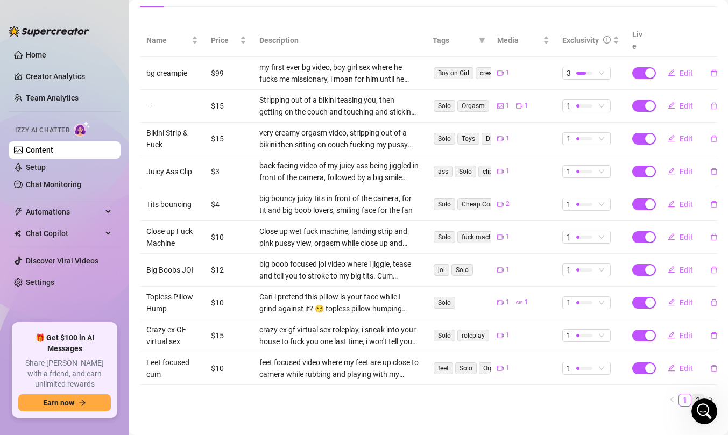
click at [697, 394] on link "2" at bounding box center [698, 400] width 12 height 12
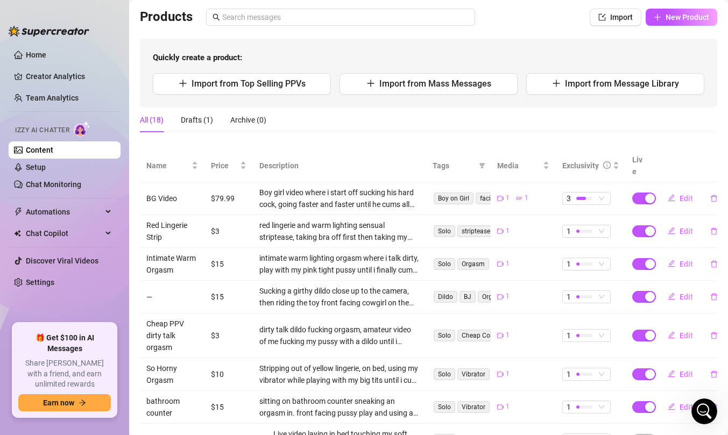
scroll to position [0, 0]
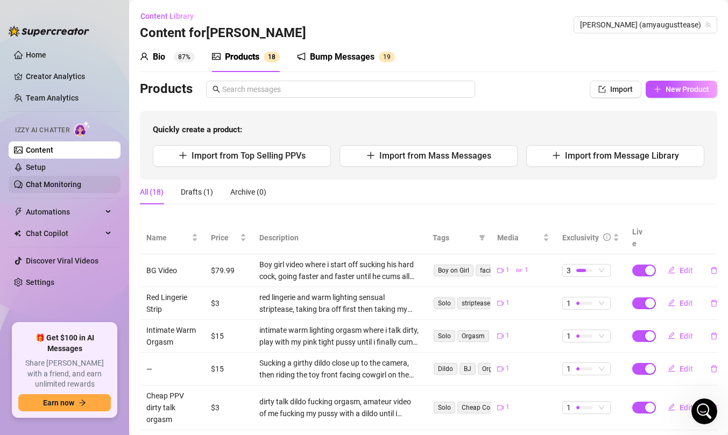
click at [81, 183] on link "Chat Monitoring" at bounding box center [53, 184] width 55 height 9
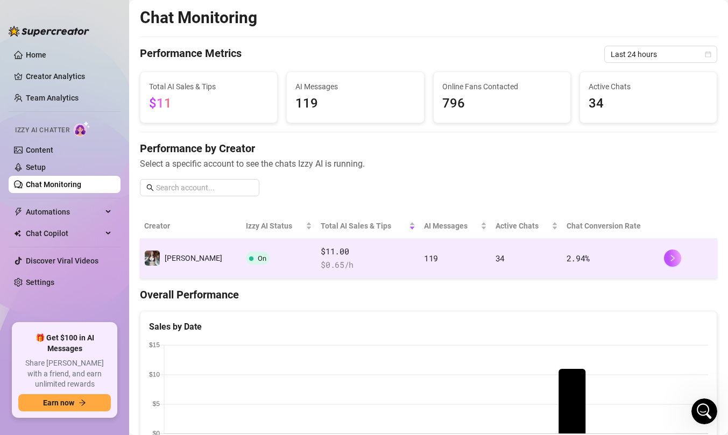
click at [359, 265] on span "$ 0.65 /h" at bounding box center [368, 265] width 95 height 13
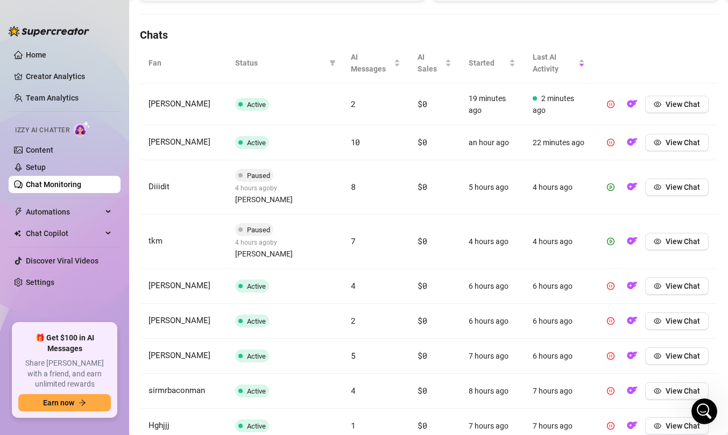
scroll to position [354, 0]
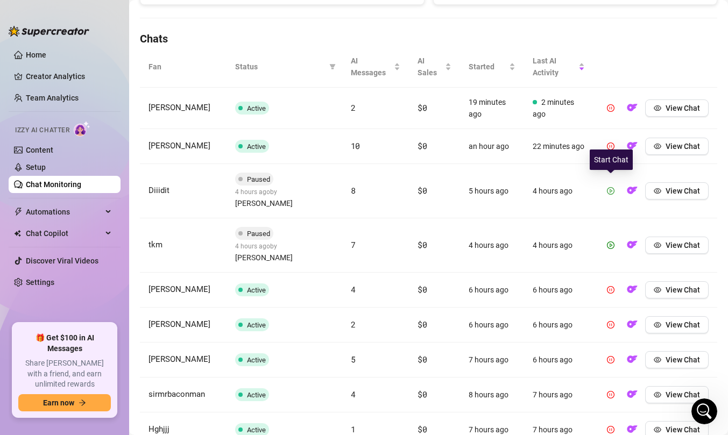
click at [612, 187] on icon "play-circle" at bounding box center [611, 191] width 8 height 8
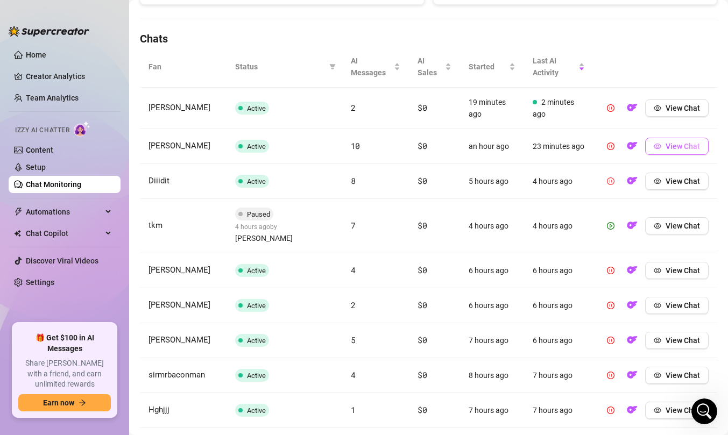
click at [660, 146] on icon "eye" at bounding box center [658, 147] width 8 height 8
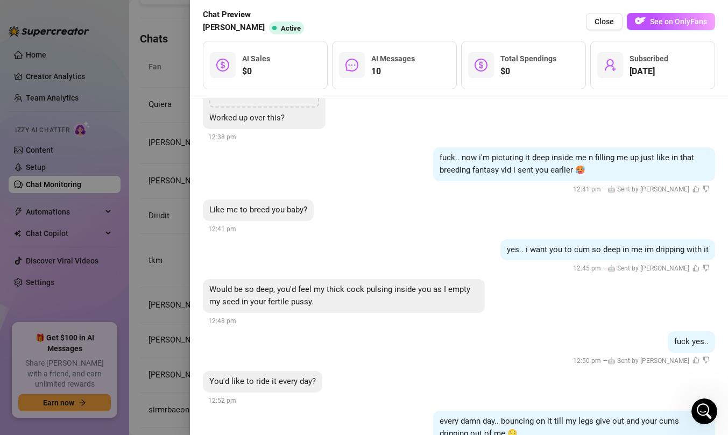
scroll to position [2592, 0]
click at [707, 188] on icon "dislike" at bounding box center [706, 188] width 7 height 7
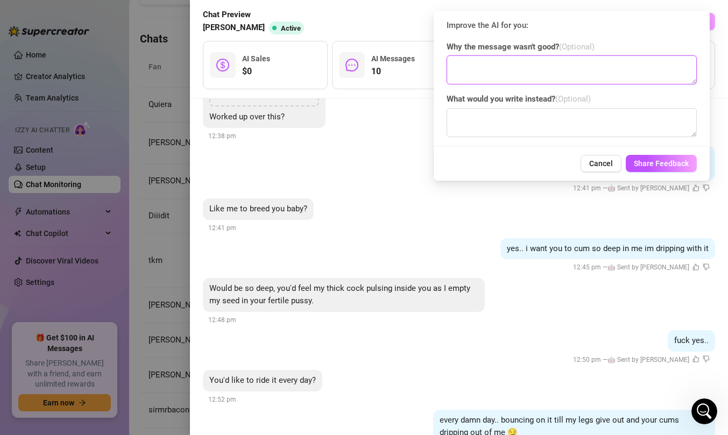
click at [577, 73] on textarea at bounding box center [572, 69] width 250 height 29
type textarea "i never do free rates"
click at [571, 136] on textarea at bounding box center [572, 122] width 250 height 29
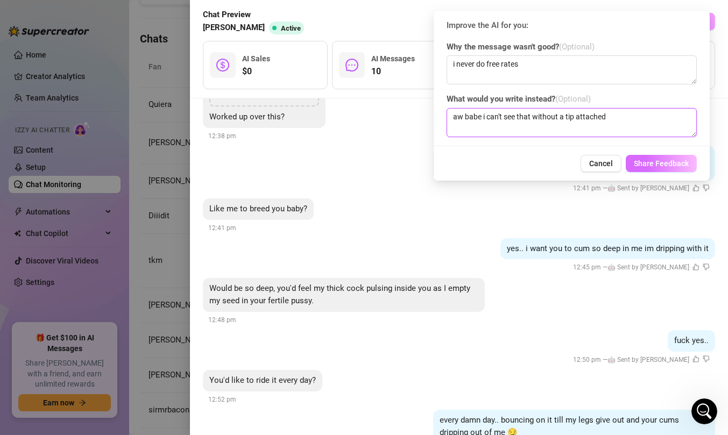
type textarea "aw babe i can't see that without a tip attached"
click at [669, 165] on span "Share Feedback" at bounding box center [661, 163] width 55 height 9
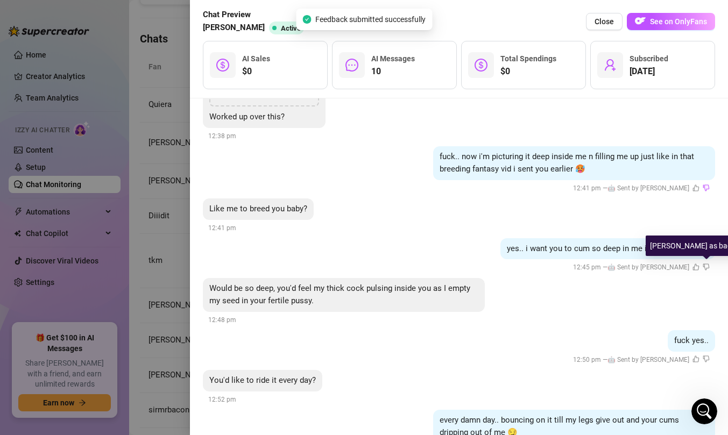
click at [707, 267] on icon "dislike" at bounding box center [706, 267] width 6 height 6
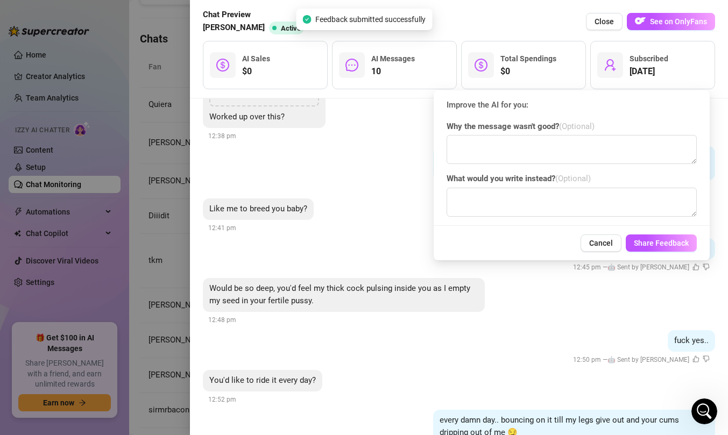
click at [514, 132] on span "Why the message wasn't good? (Optional)" at bounding box center [572, 127] width 250 height 13
click at [518, 144] on textarea at bounding box center [572, 149] width 250 height 29
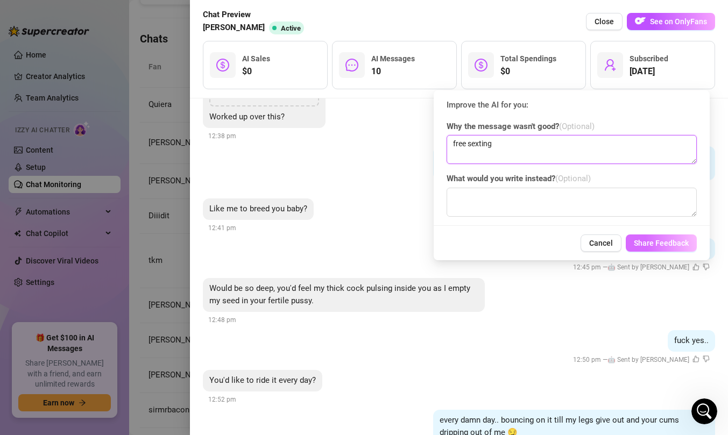
type textarea "free sexting"
click at [649, 242] on span "Share Feedback" at bounding box center [661, 243] width 55 height 9
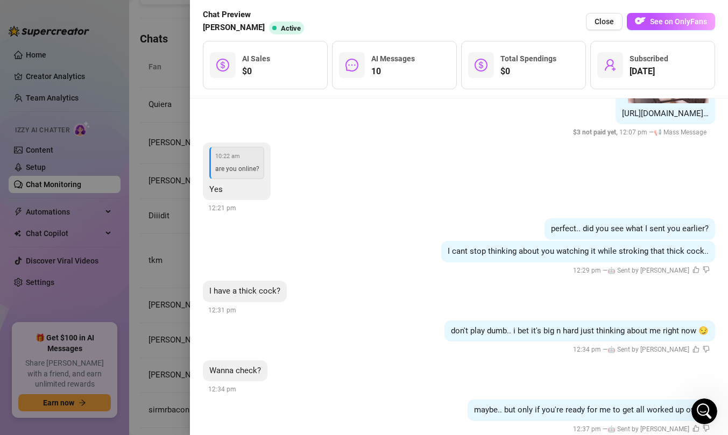
scroll to position [2103, 0]
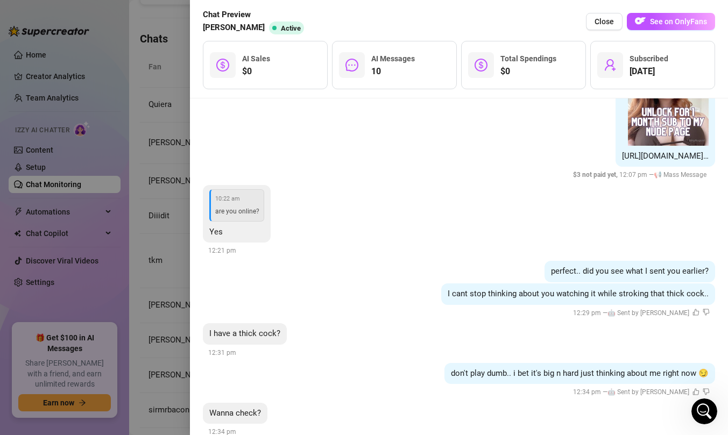
click at [174, 107] on div at bounding box center [364, 217] width 728 height 435
